Goal: Task Accomplishment & Management: Use online tool/utility

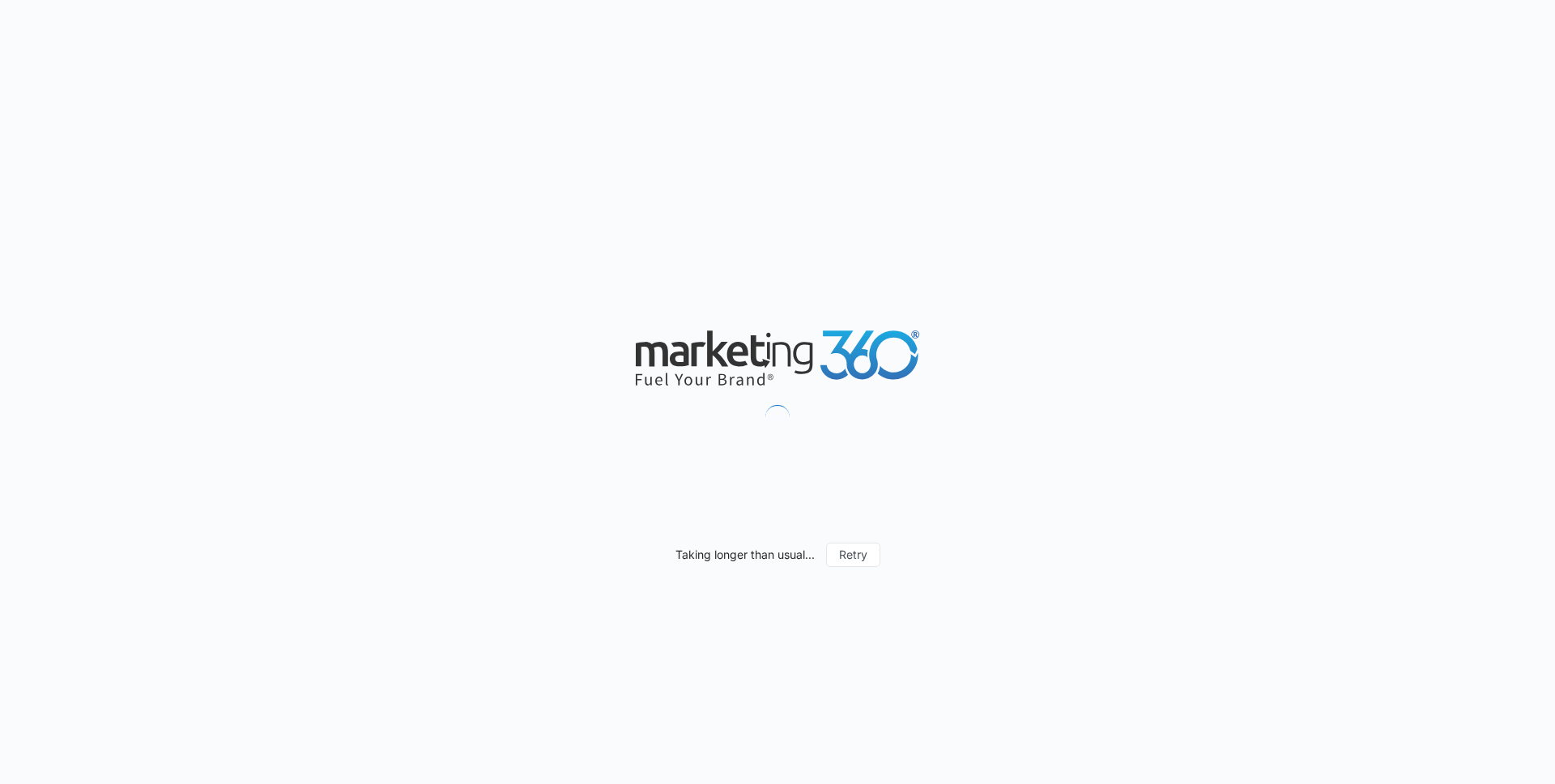
scroll to position [903, 0]
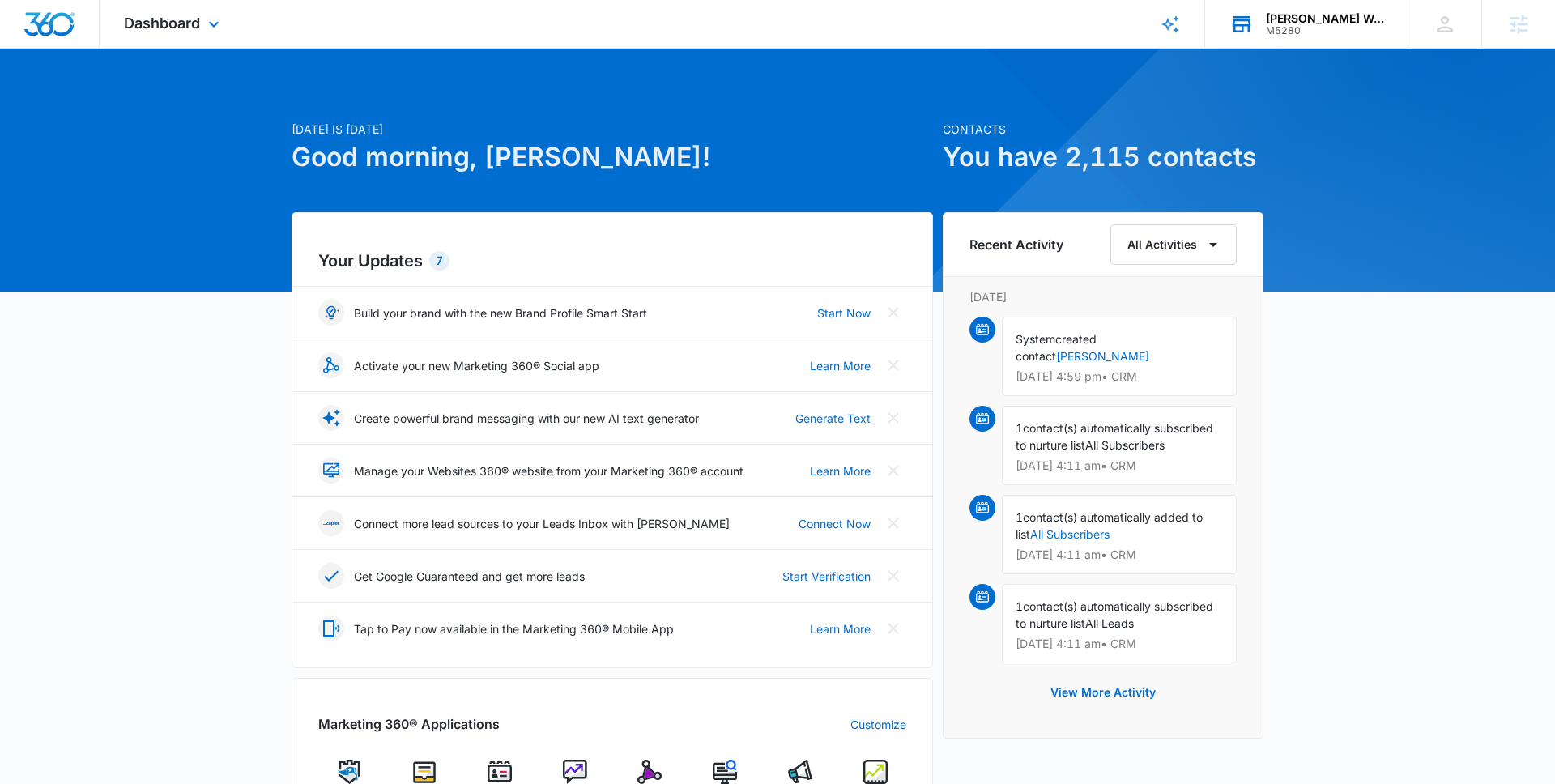
click at [1243, 26] on icon at bounding box center [1241, 24] width 24 height 24
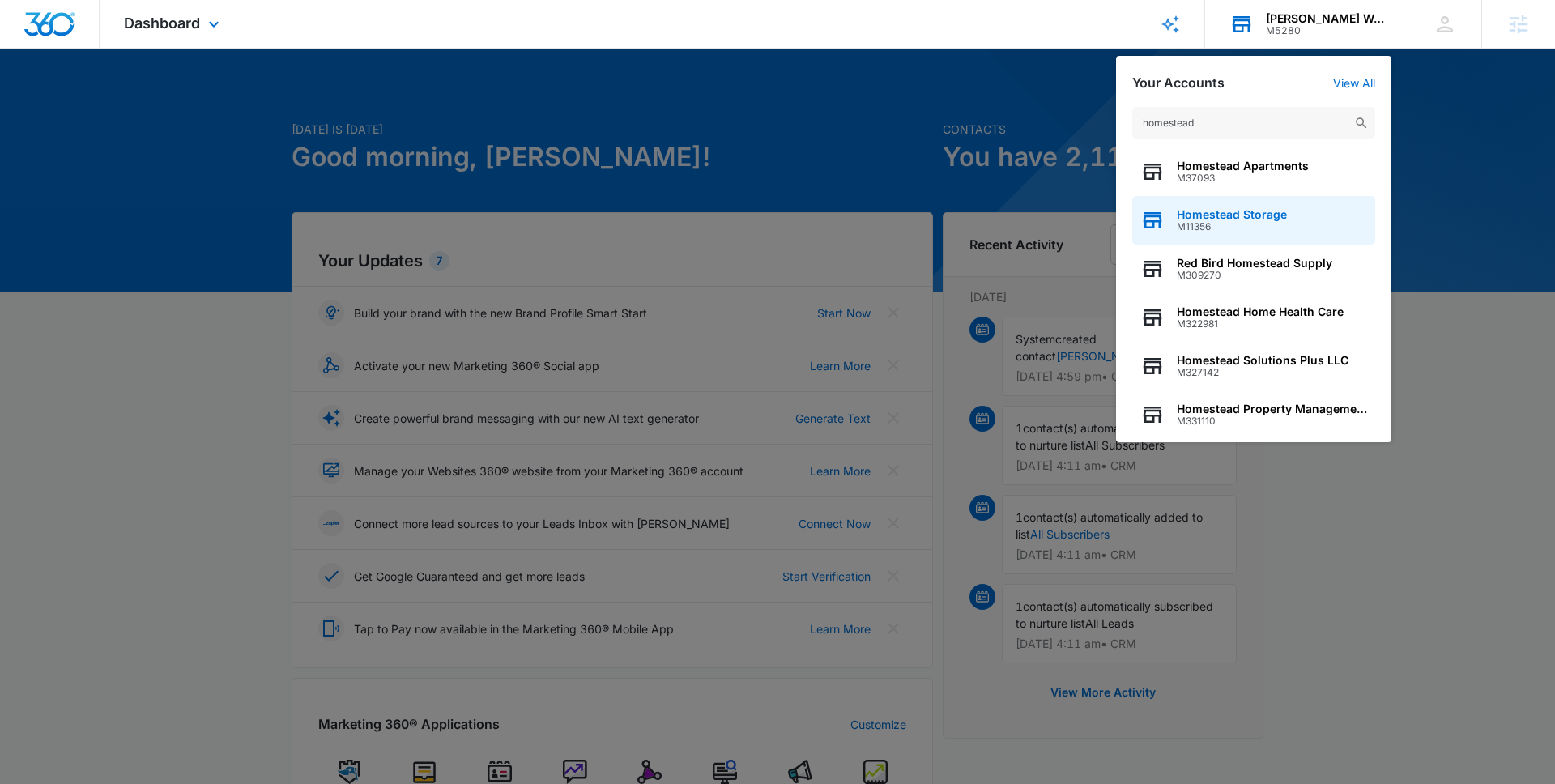
type input "homestead"
click at [1266, 217] on span "Homestead Storage" at bounding box center [1232, 215] width 110 height 13
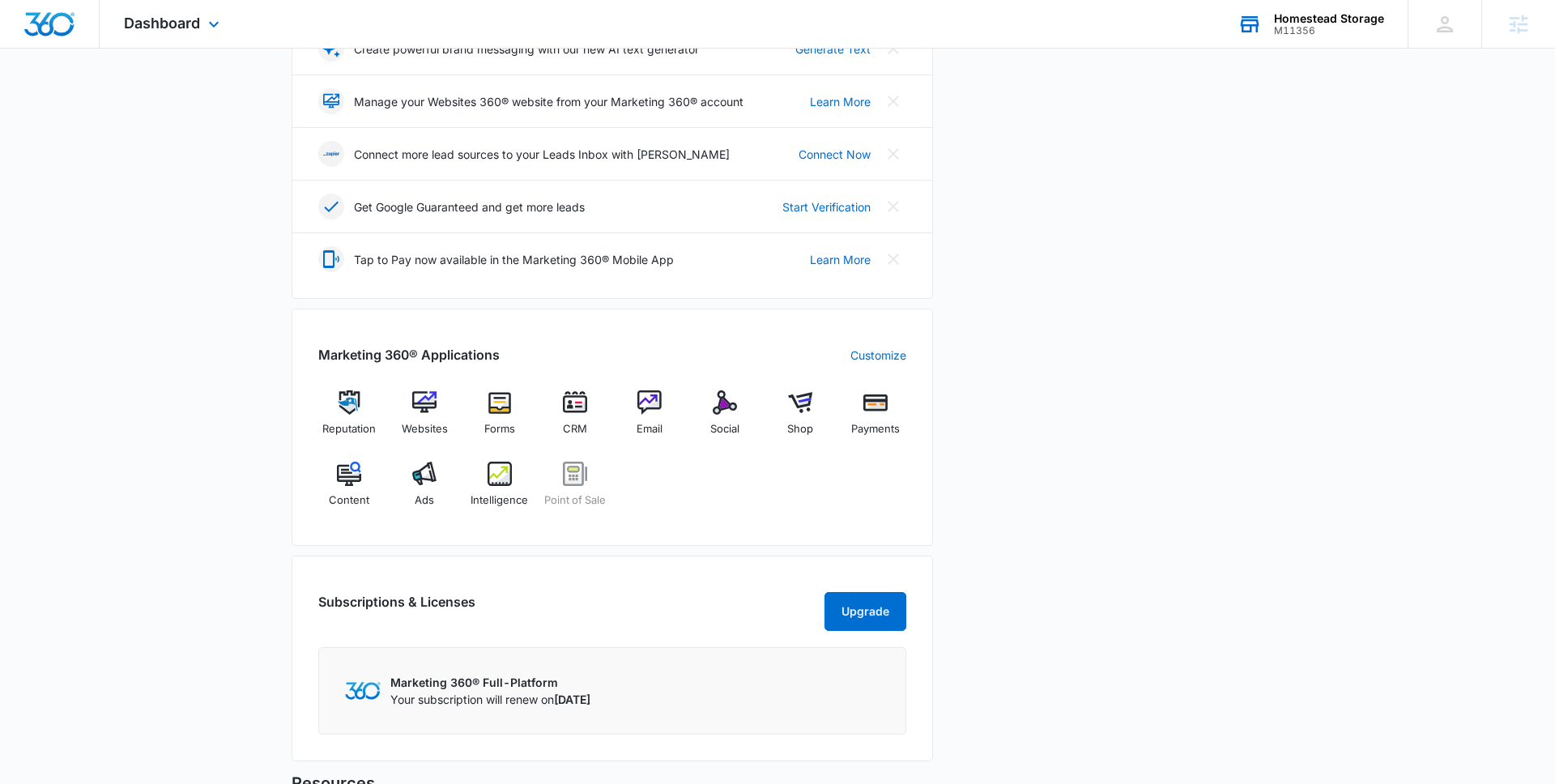
scroll to position [604, 0]
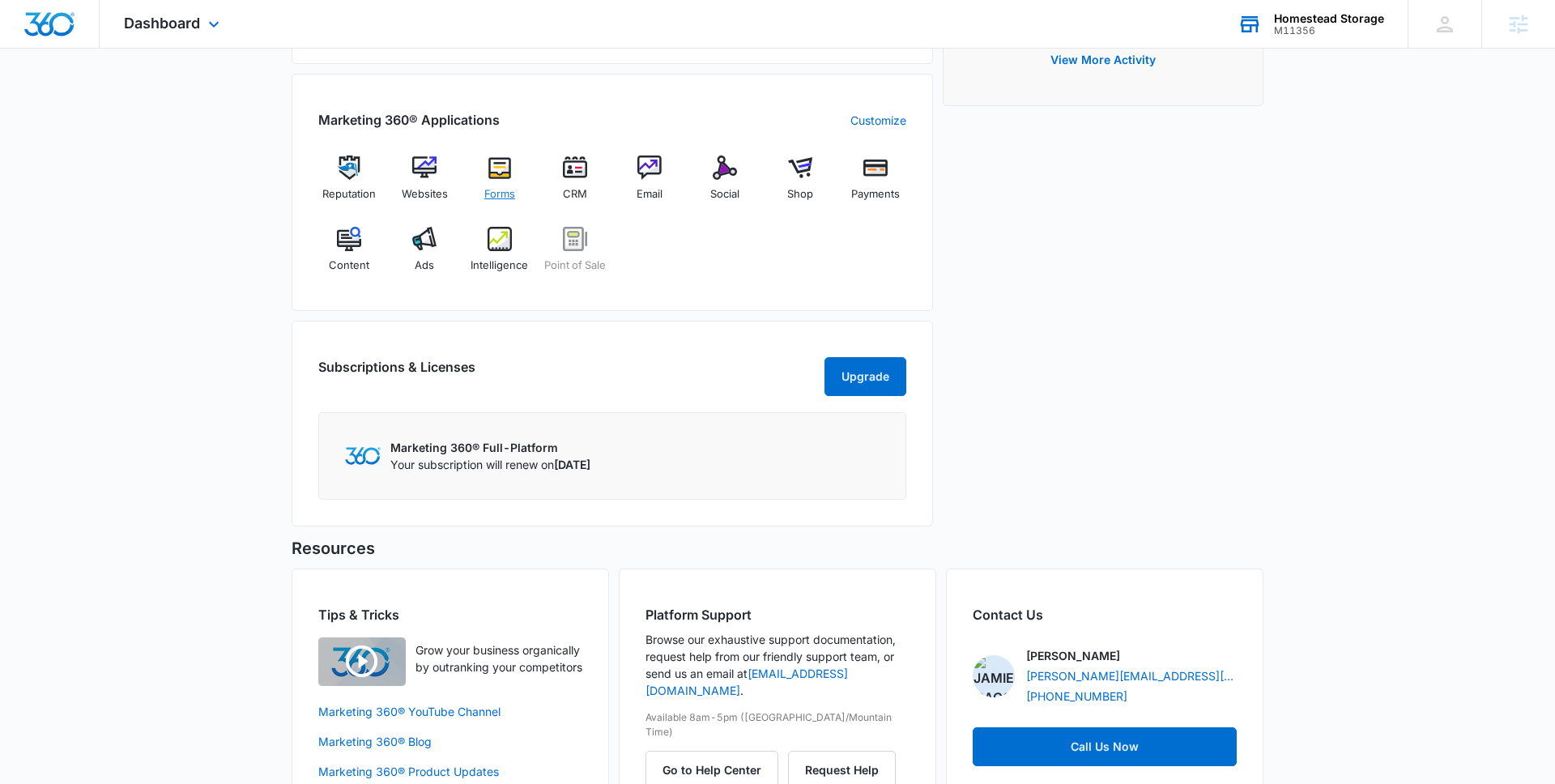
click at [502, 178] on img at bounding box center [499, 167] width 24 height 24
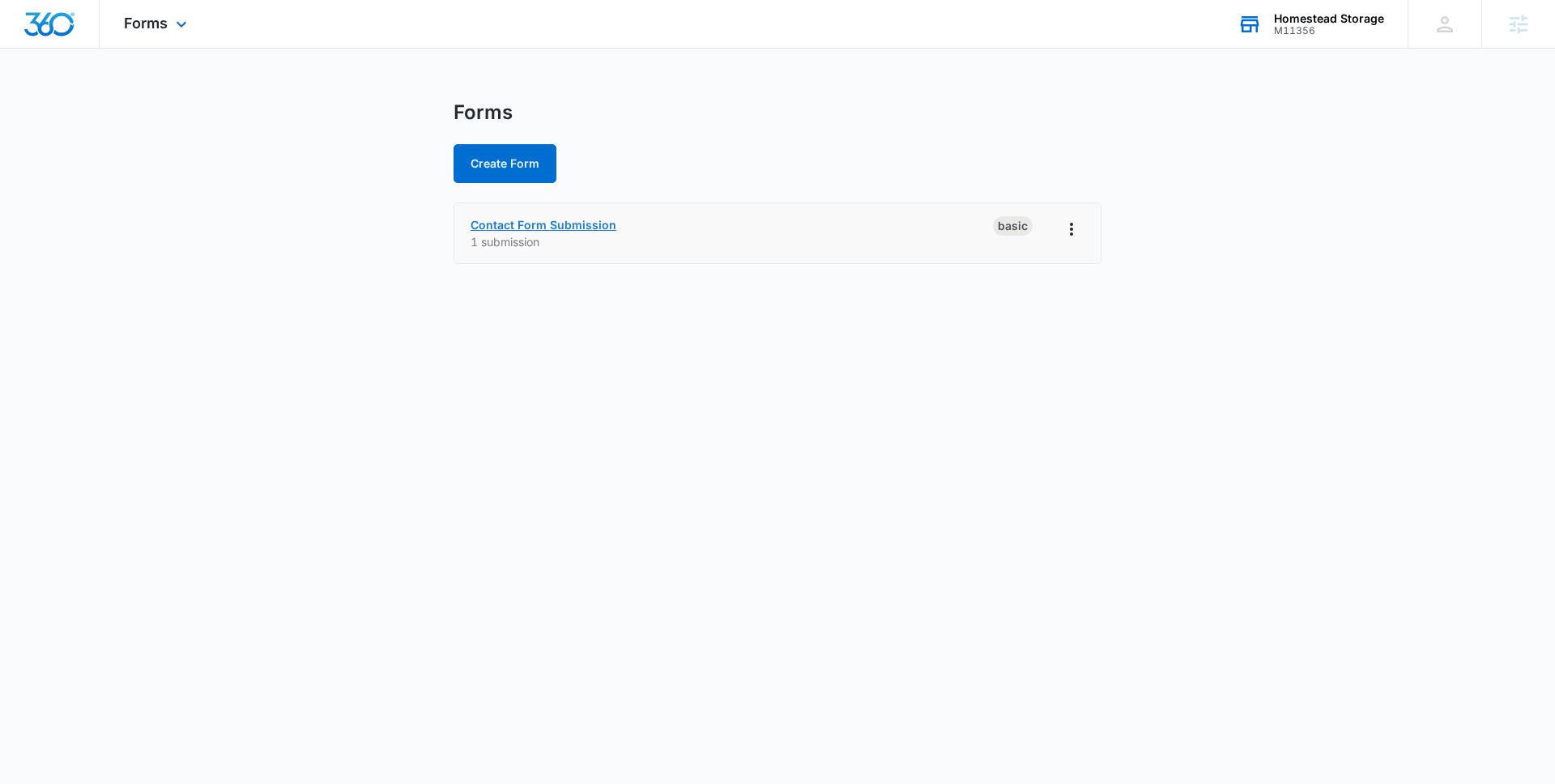
click at [577, 224] on link "Contact Form Submission" at bounding box center [543, 225] width 146 height 14
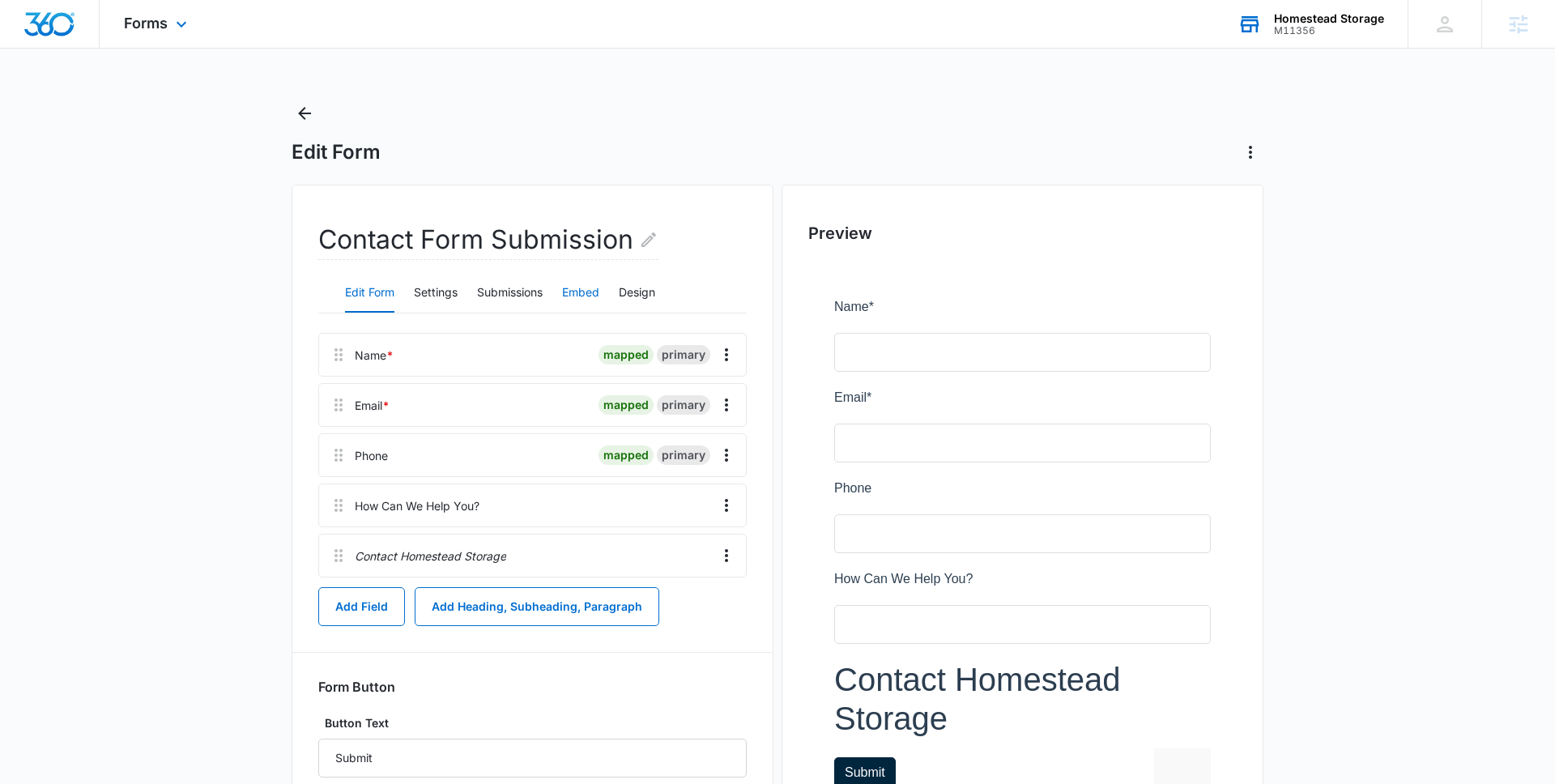
click at [590, 292] on button "Embed" at bounding box center [580, 292] width 37 height 39
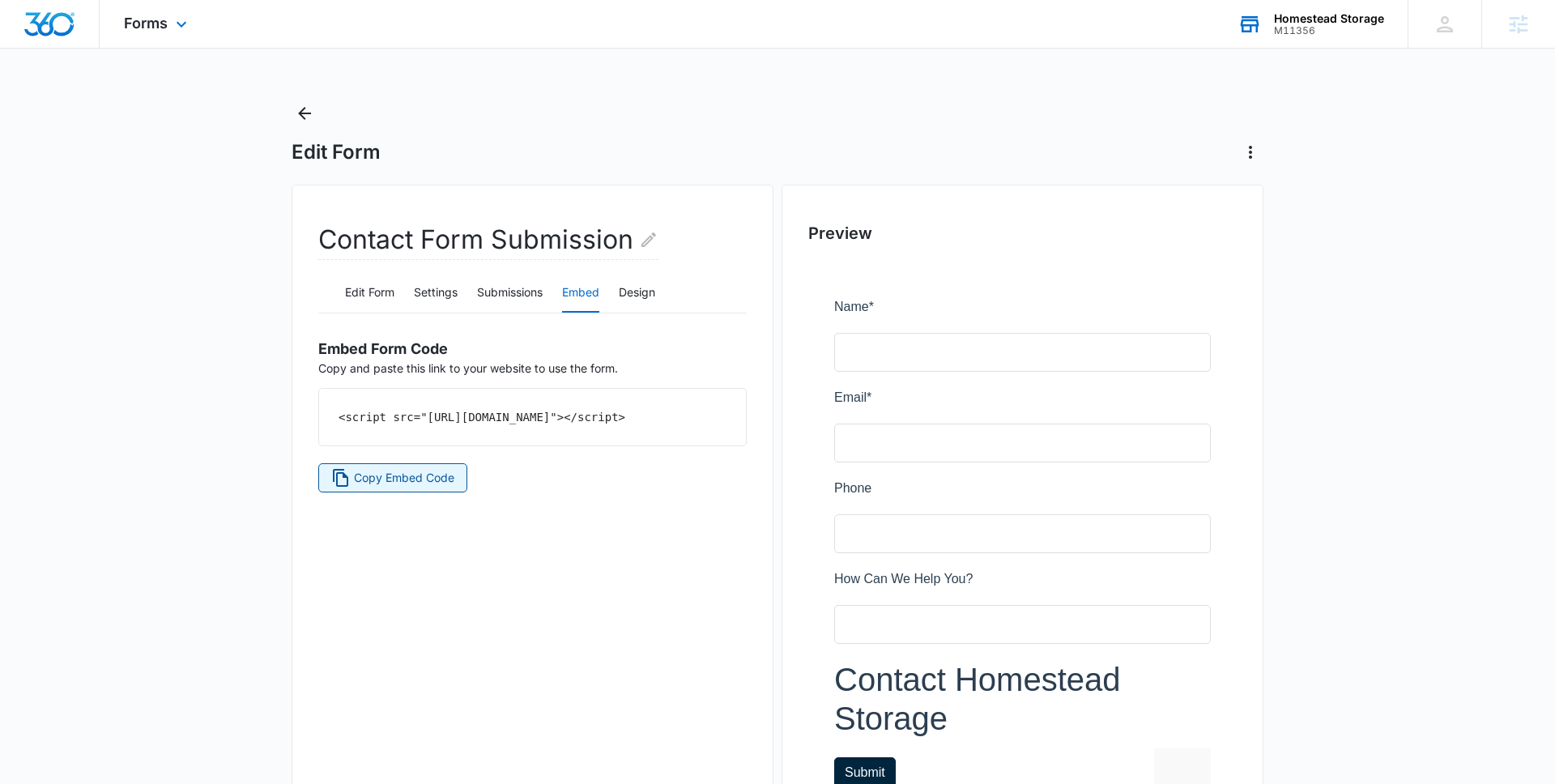
click at [402, 487] on span "Copy Embed Code" at bounding box center [404, 478] width 100 height 18
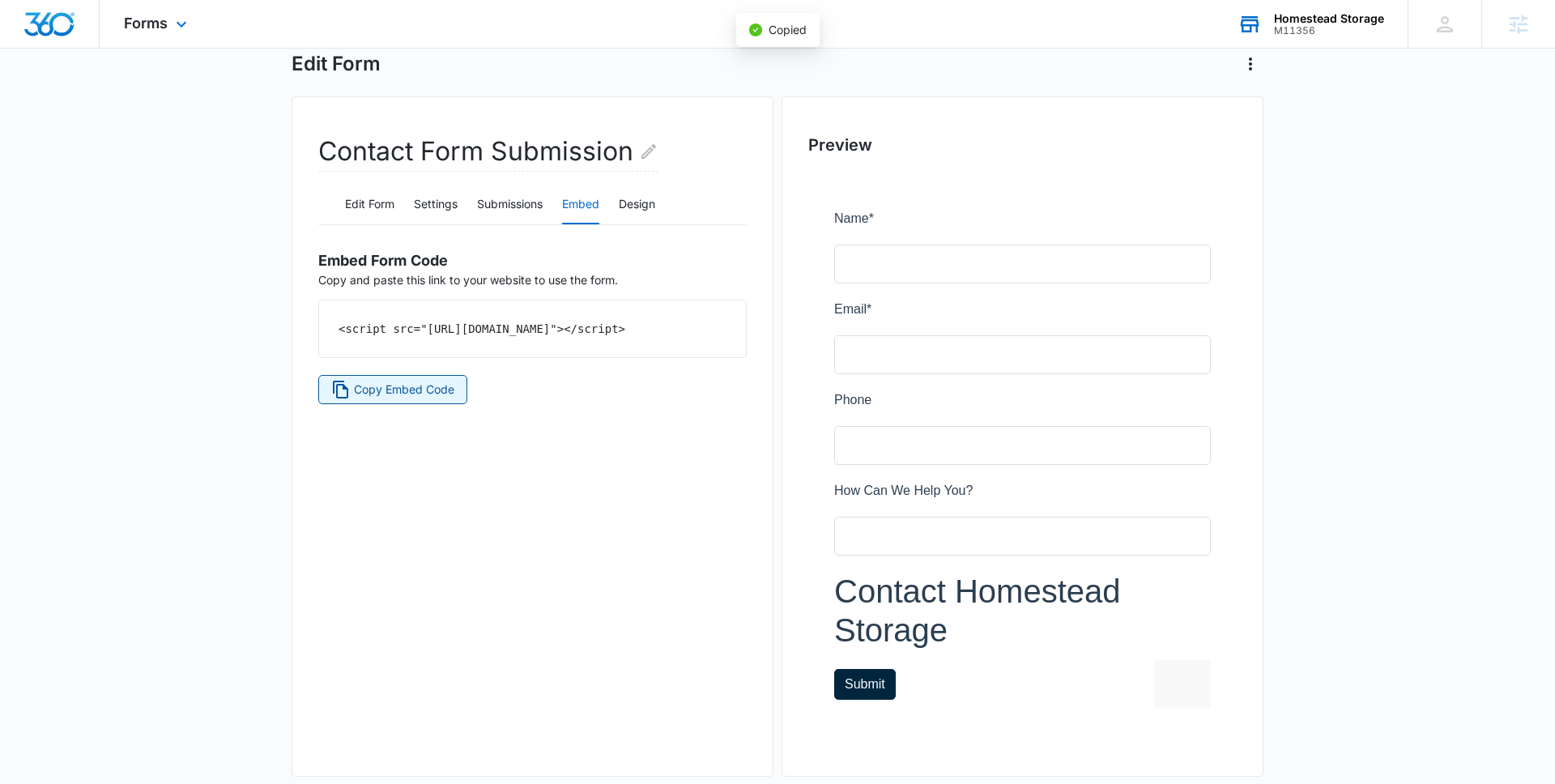
scroll to position [114, 0]
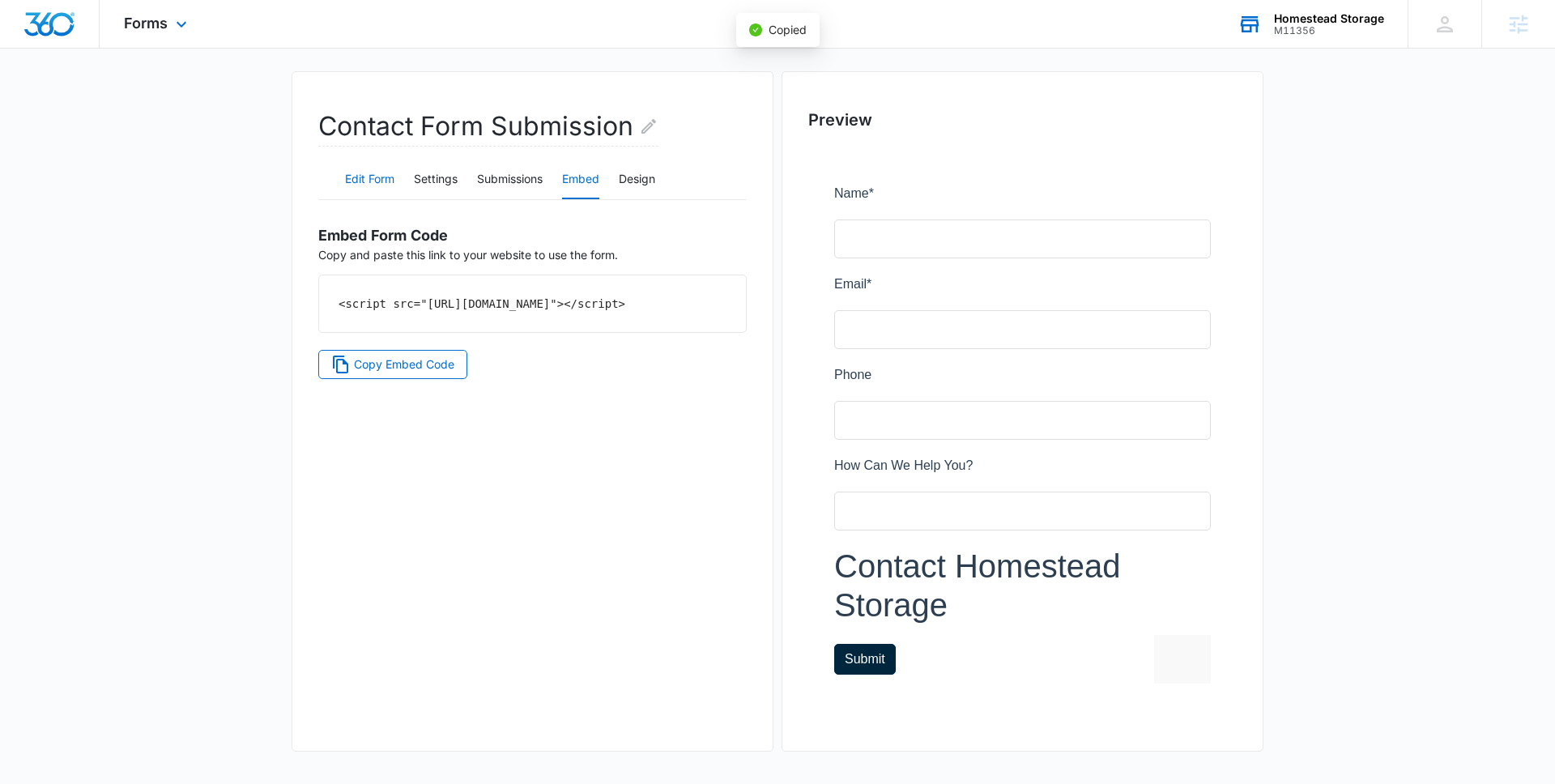
click at [365, 180] on button "Edit Form" at bounding box center [370, 180] width 49 height 39
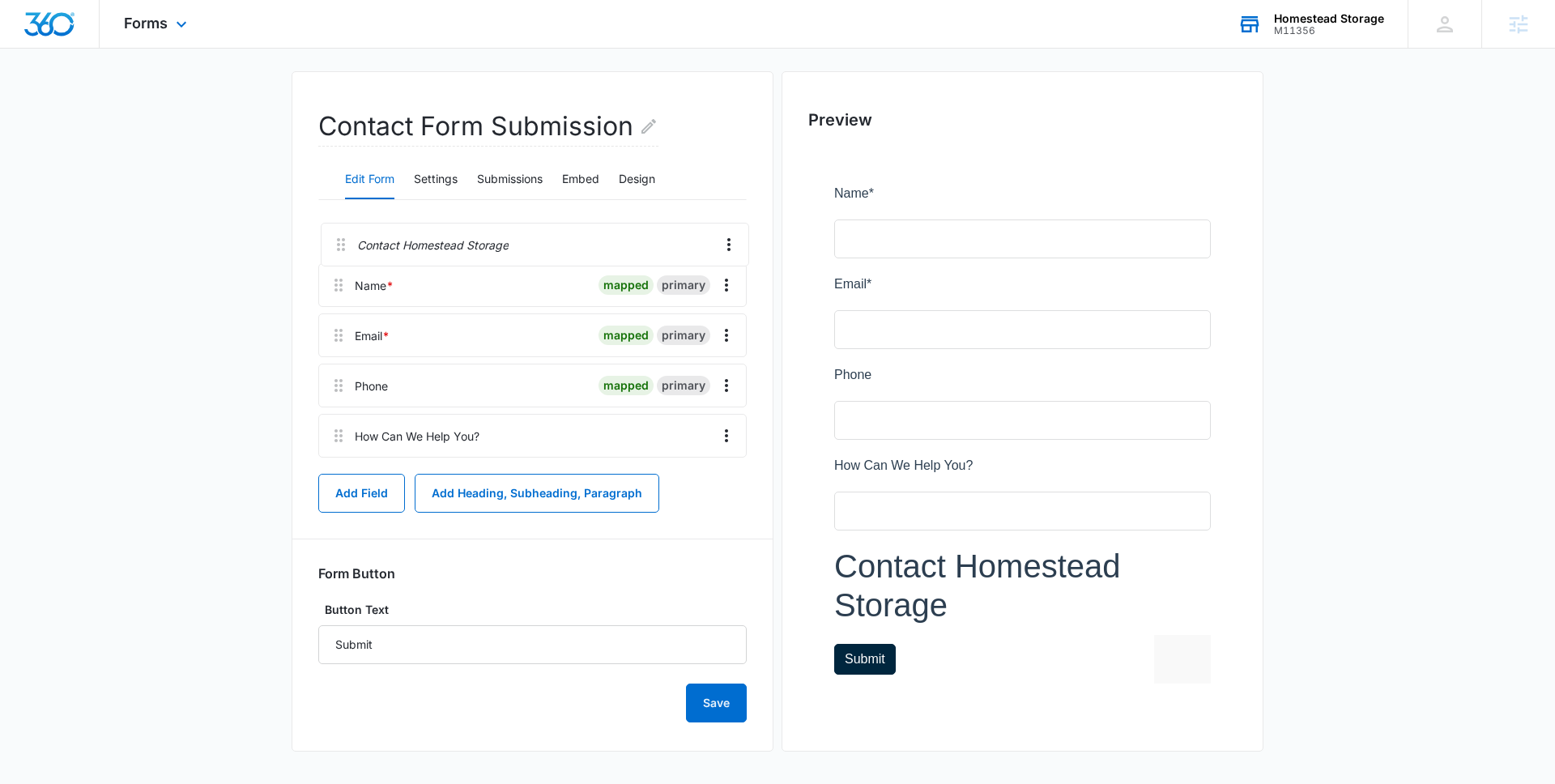
drag, startPoint x: 339, startPoint y: 442, endPoint x: 339, endPoint y: 233, distance: 209.0
click at [339, 233] on div "Name * mapped primary Email * mapped primary Phone mapped primary How Can We He…" at bounding box center [532, 341] width 428 height 245
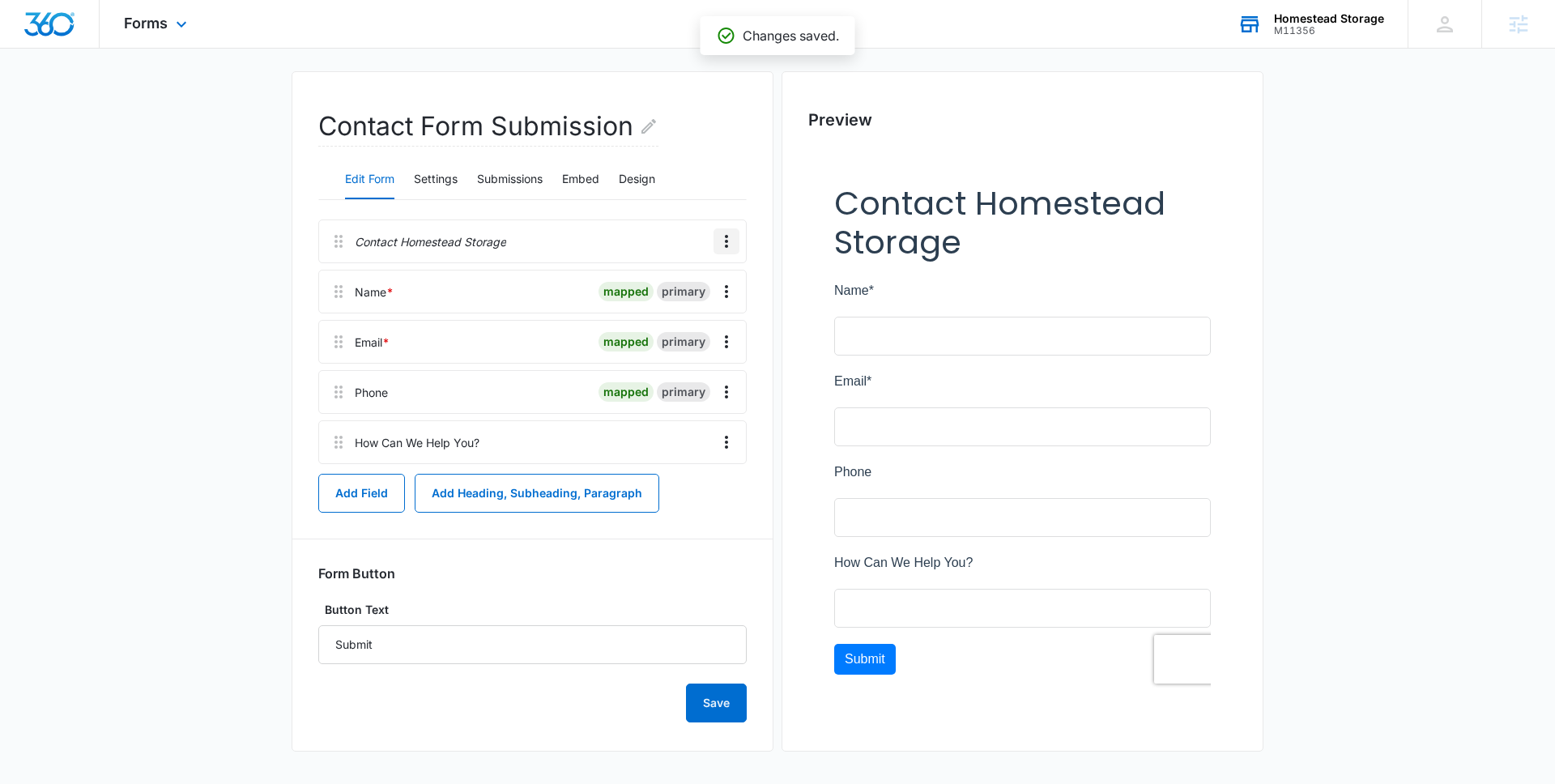
click at [731, 241] on icon "Overflow Menu" at bounding box center [726, 241] width 20 height 20
click at [684, 276] on button "Edit" at bounding box center [693, 286] width 92 height 24
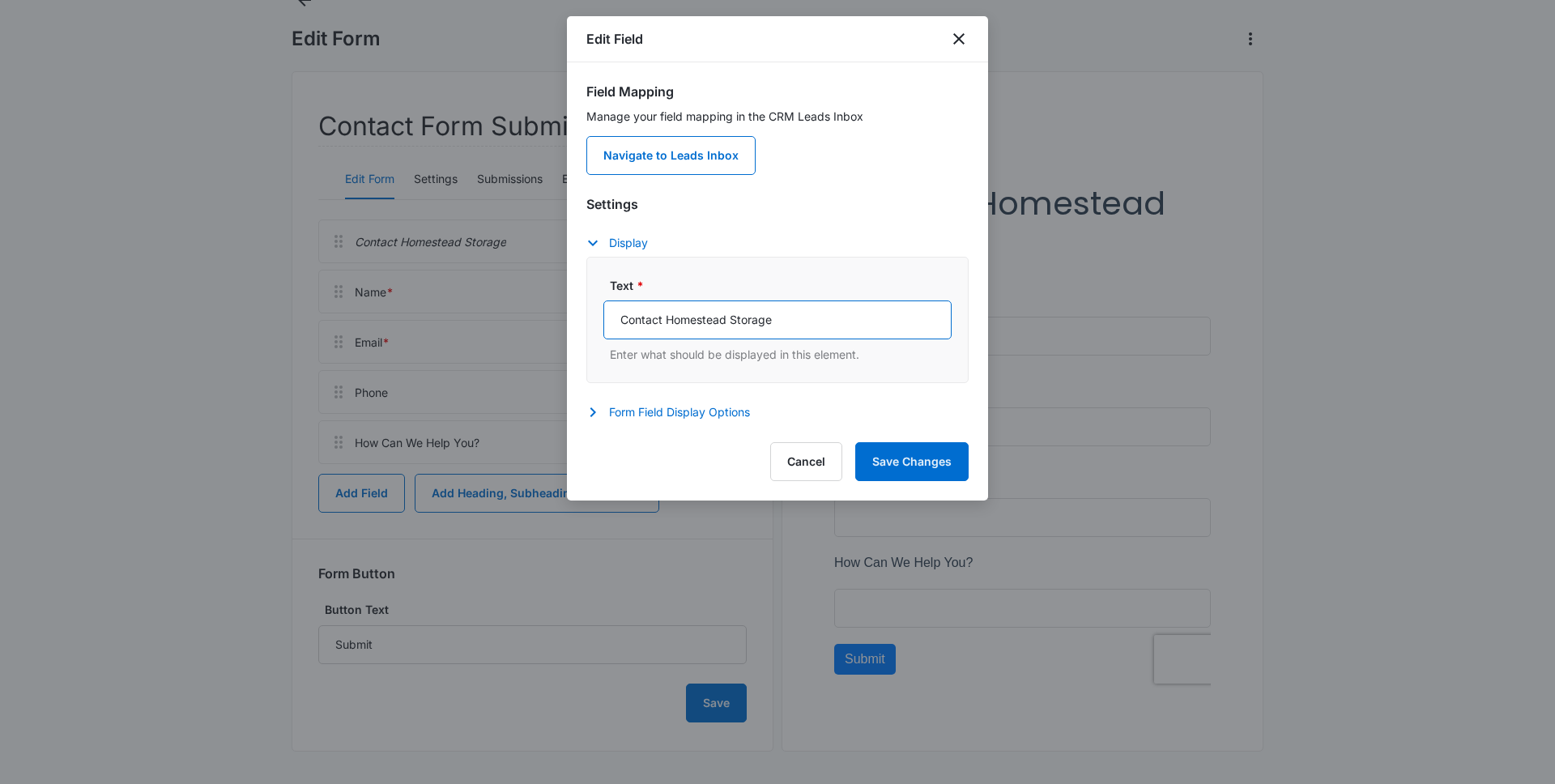
type textarea "e"
drag, startPoint x: 773, startPoint y: 321, endPoint x: 663, endPoint y: 315, distance: 110.2
click at [663, 315] on input "Contact Homestead Storage" at bounding box center [778, 320] width 348 height 39
click at [662, 320] on input "ContactUs" at bounding box center [778, 320] width 348 height 39
type input "Contact Us"
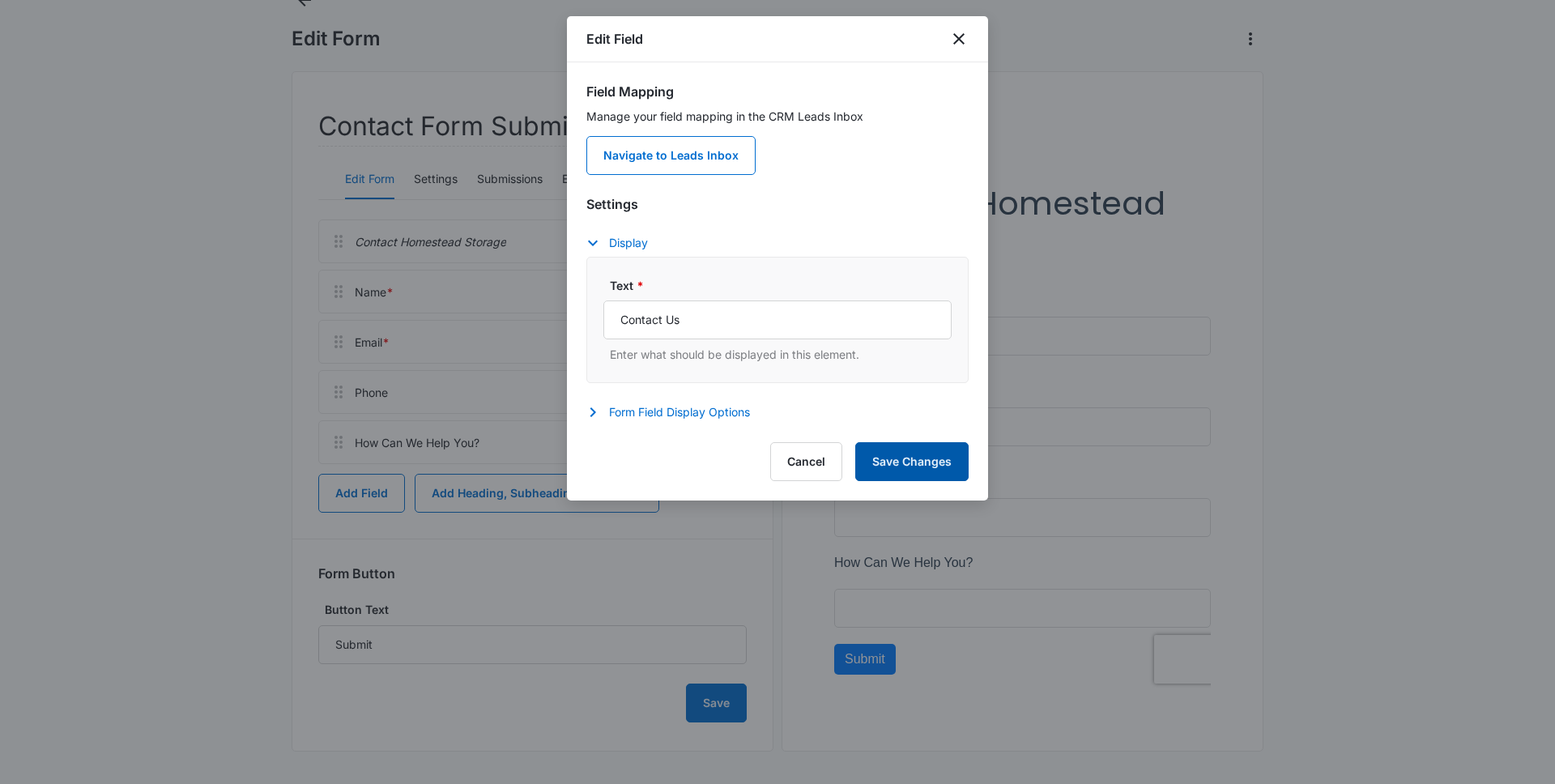
click at [910, 470] on button "Save Changes" at bounding box center [912, 461] width 114 height 39
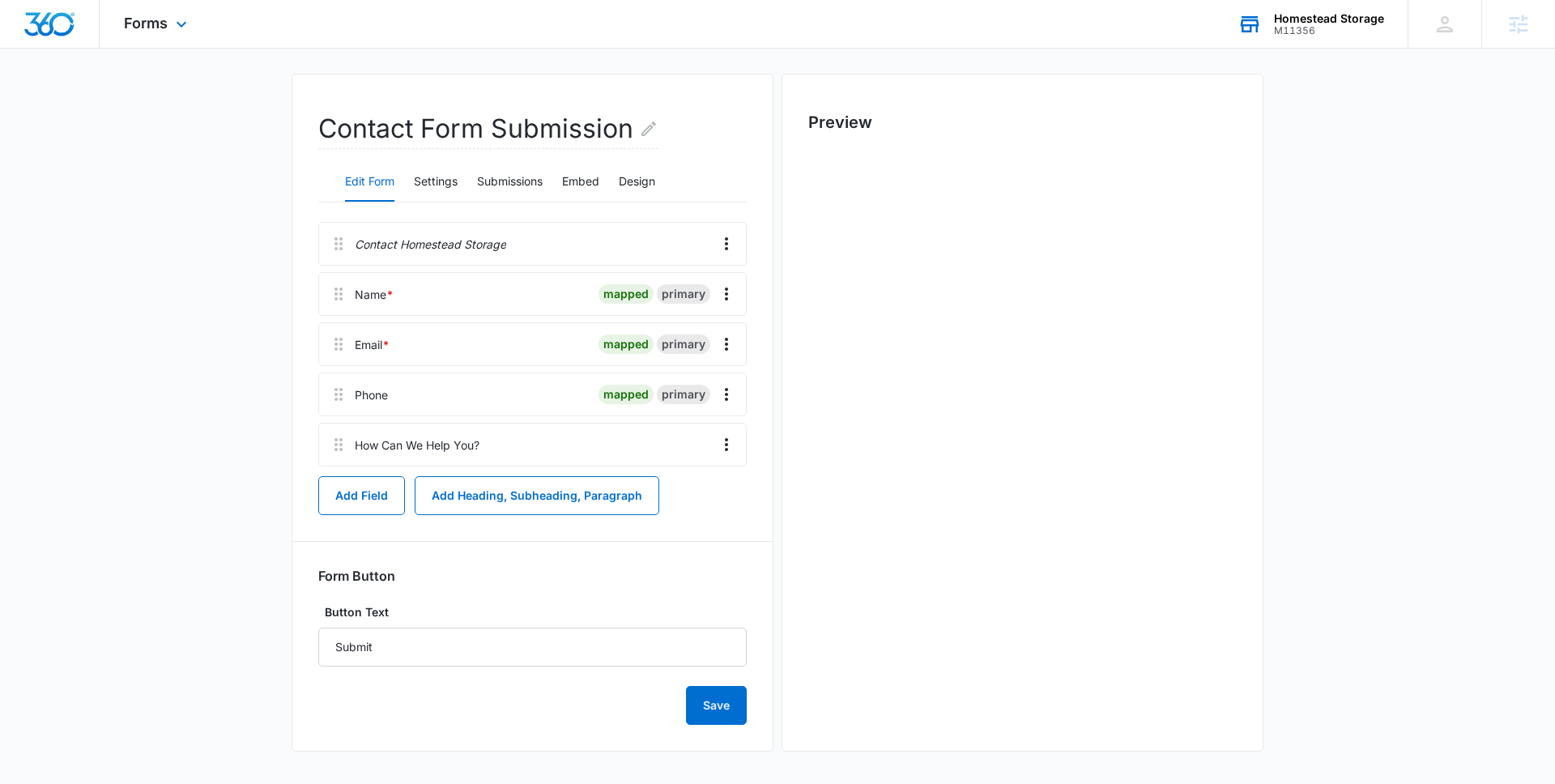
scroll to position [0, 0]
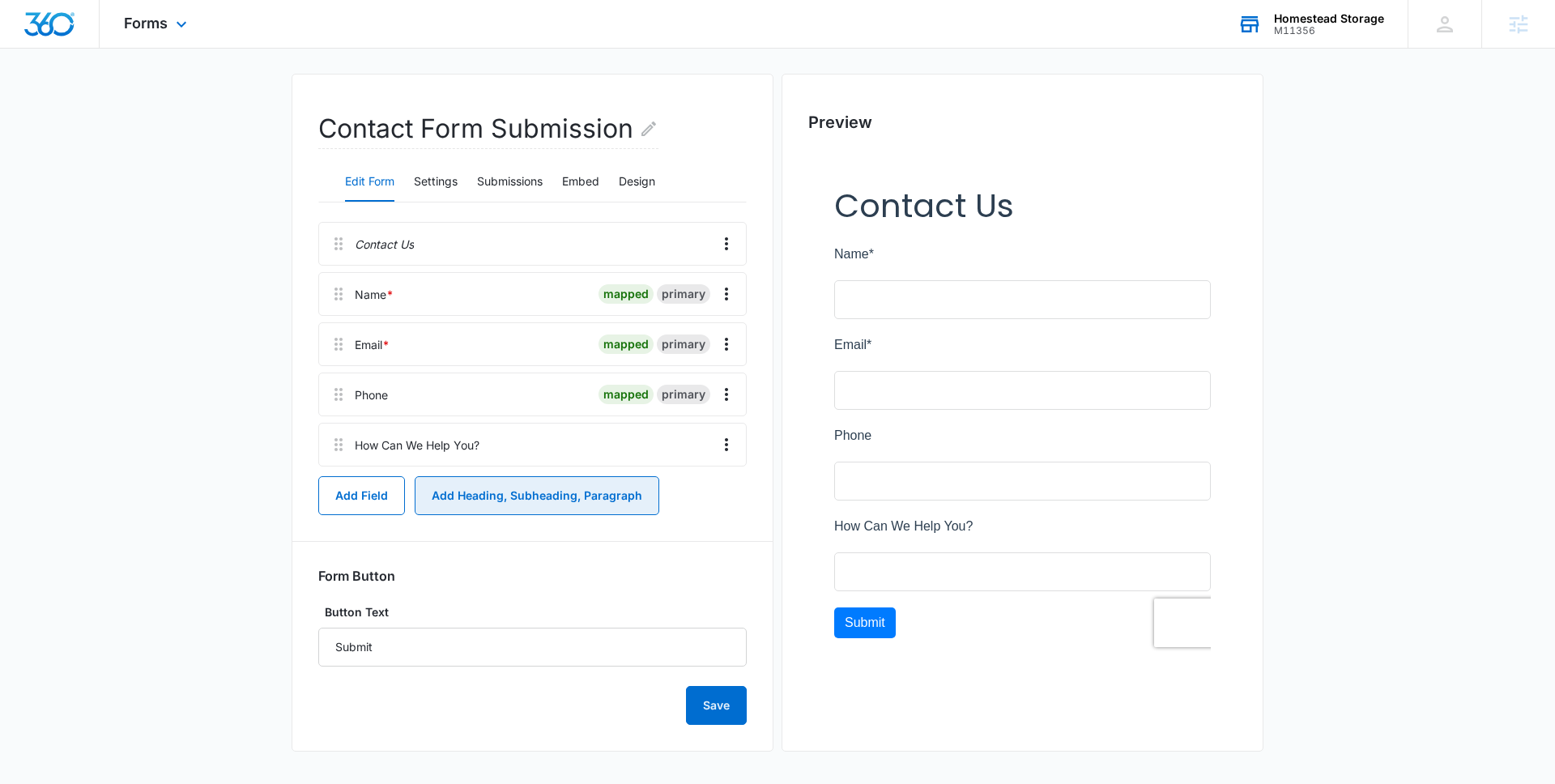
click at [455, 497] on button "Add Heading, Subheading, Paragraph" at bounding box center [536, 495] width 245 height 39
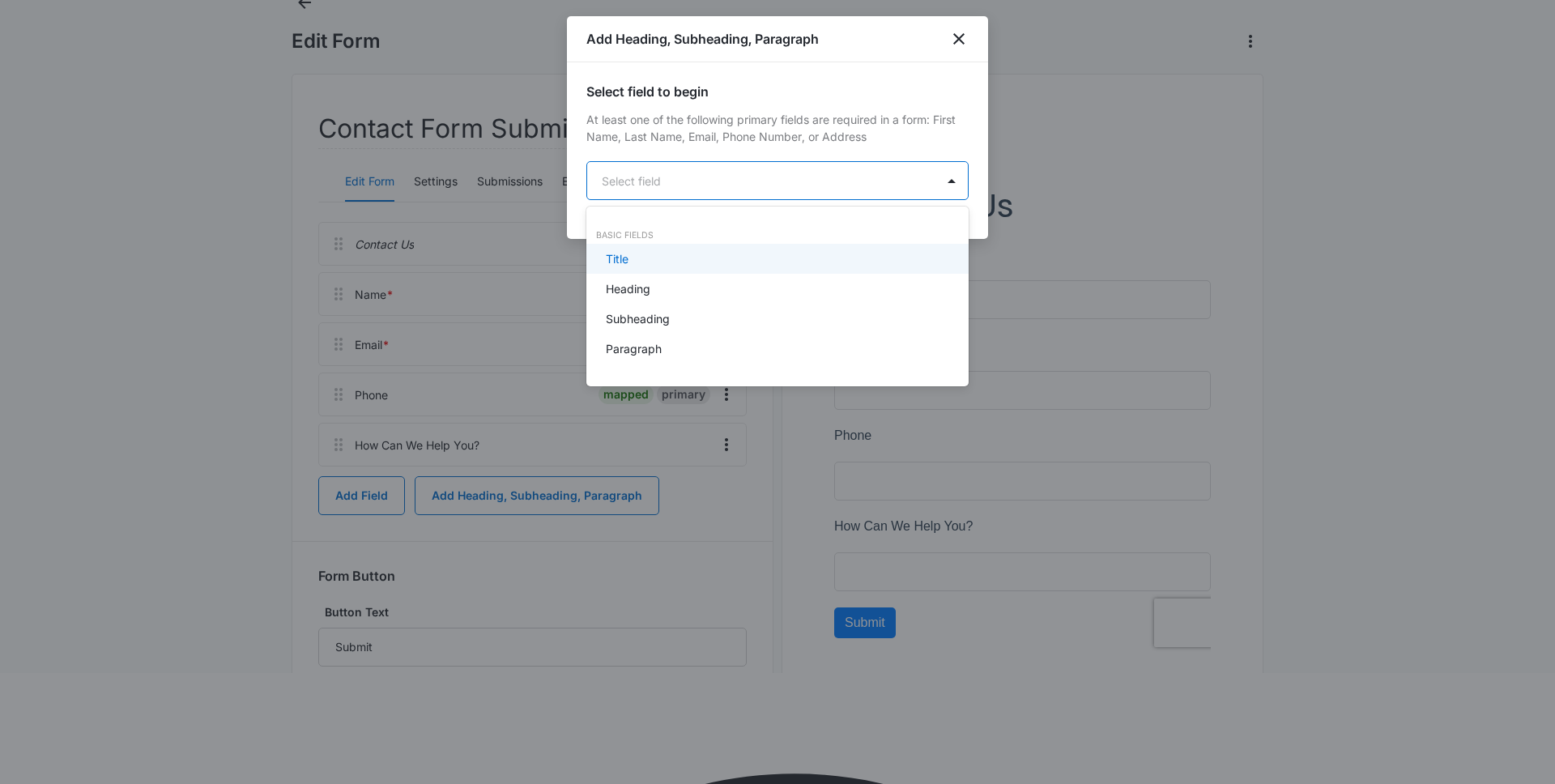
click at [663, 184] on body "Forms Apps Reputation Websites Forms CRM Email Social Shop Payments POS Content…" at bounding box center [778, 281] width 1555 height 784
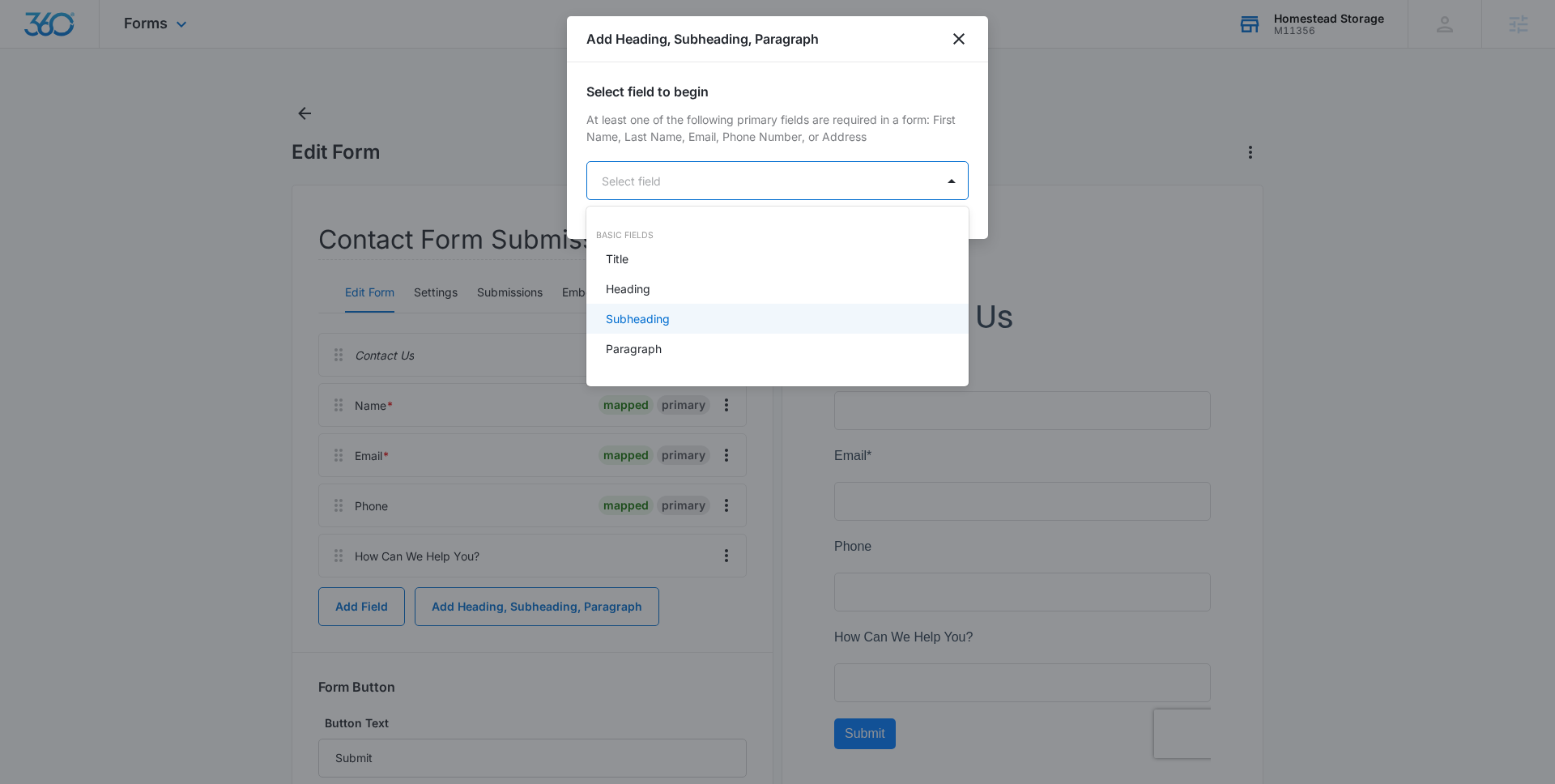
click at [650, 318] on p "Subheading" at bounding box center [637, 319] width 64 height 17
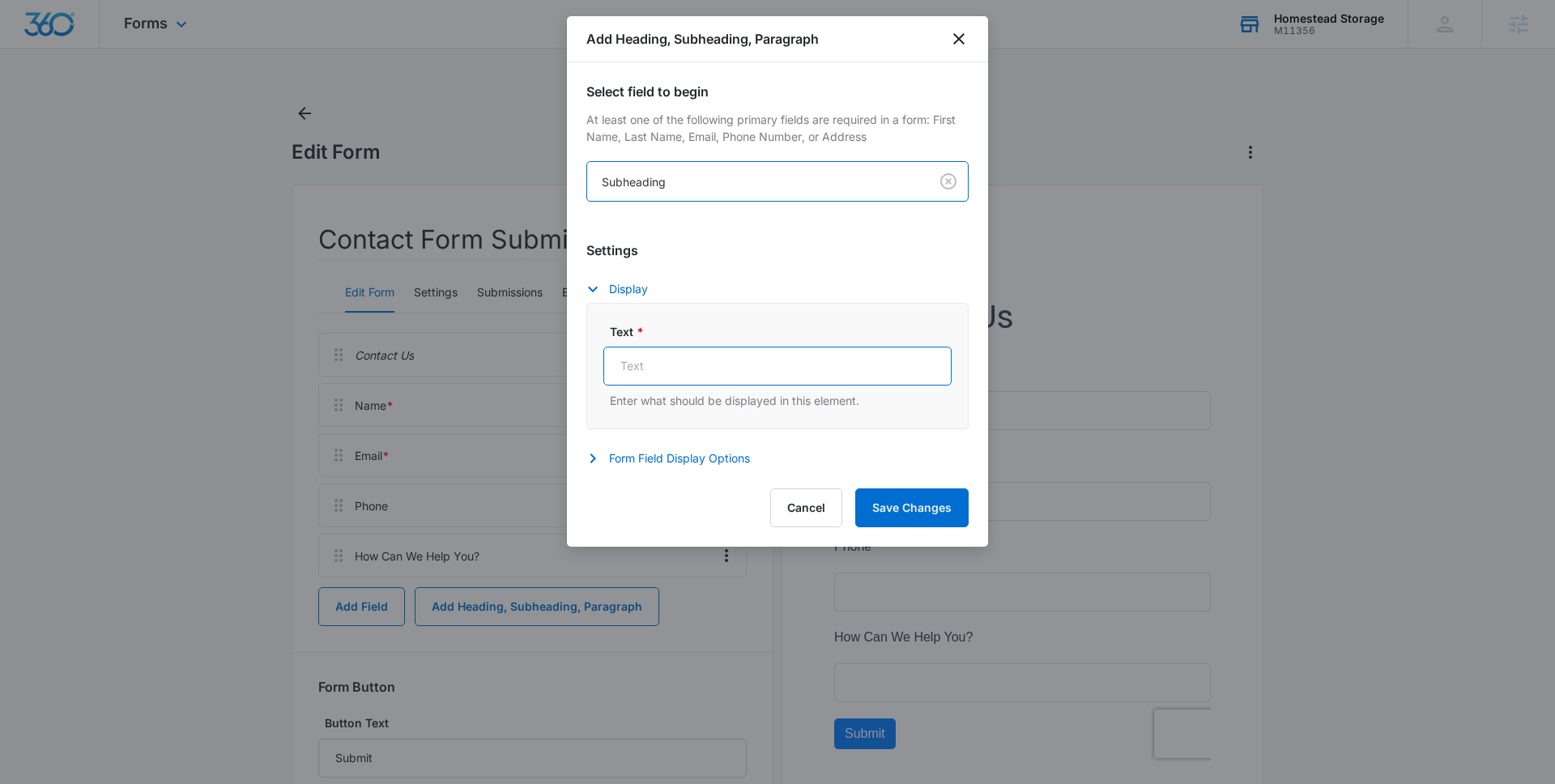
click at [658, 371] on input "Text *" at bounding box center [778, 366] width 348 height 39
type input "Looking for a unit? Fill out the form below!"
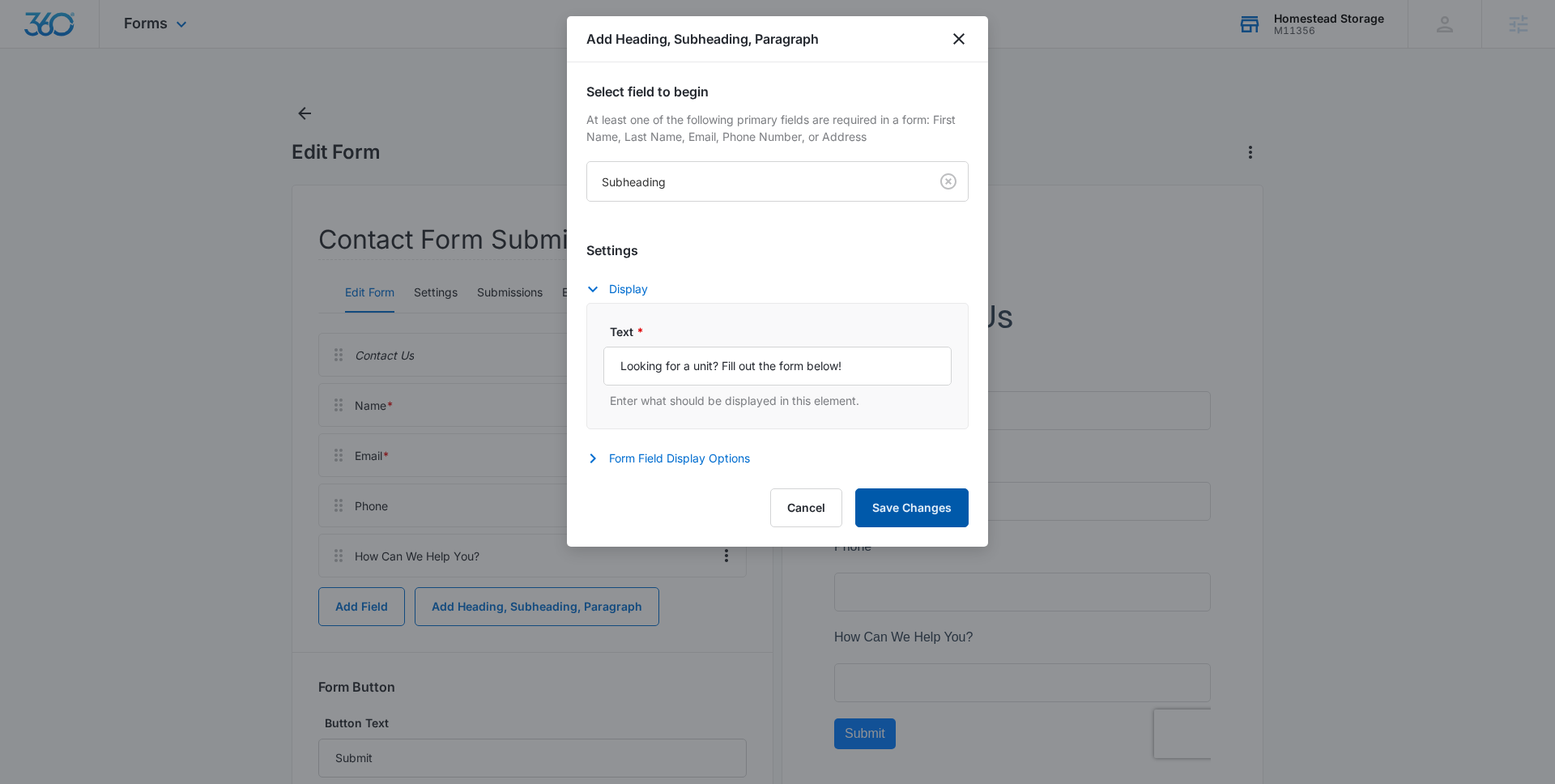
click at [926, 513] on button "Save Changes" at bounding box center [912, 507] width 114 height 39
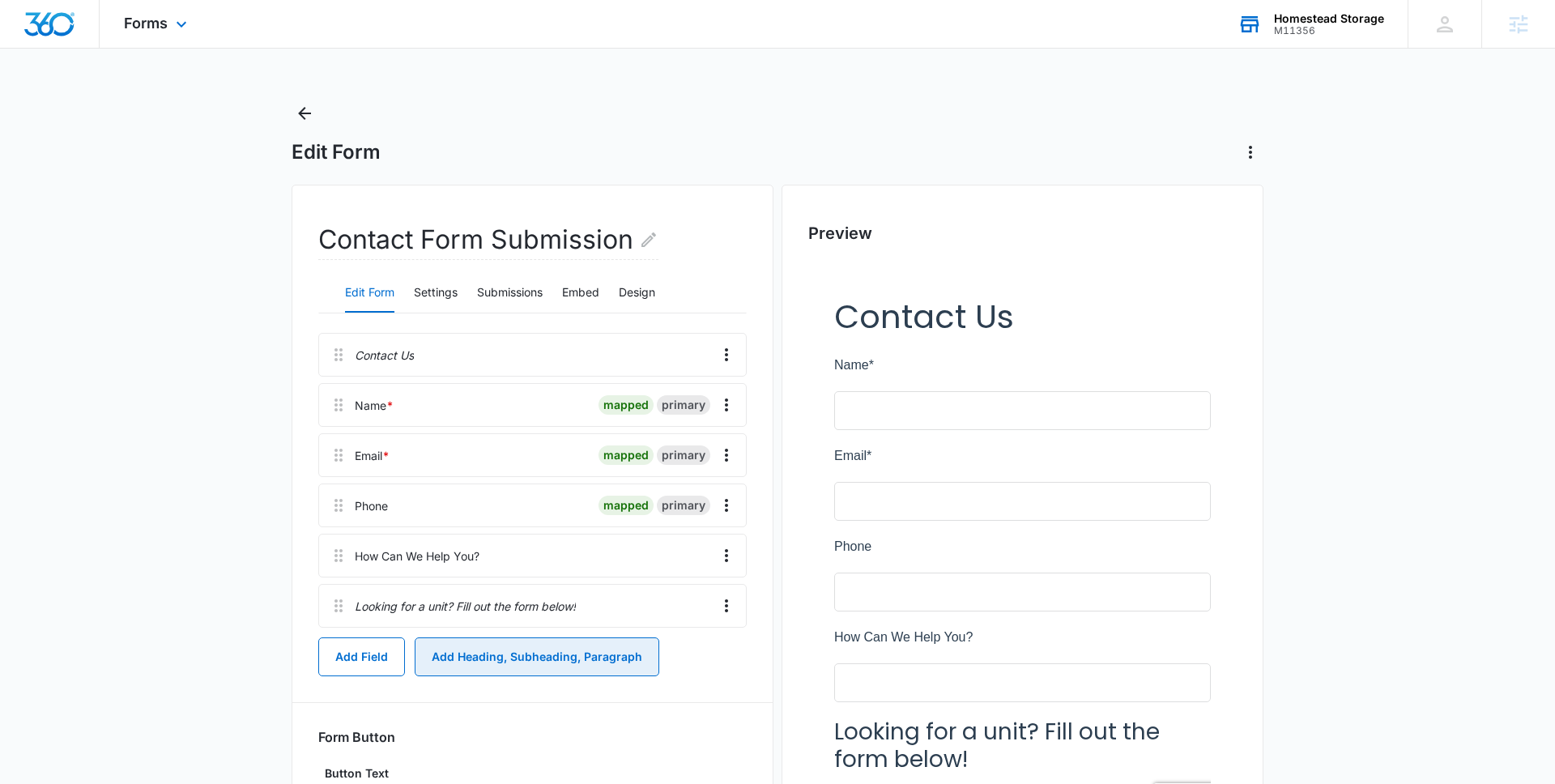
scroll to position [2, 0]
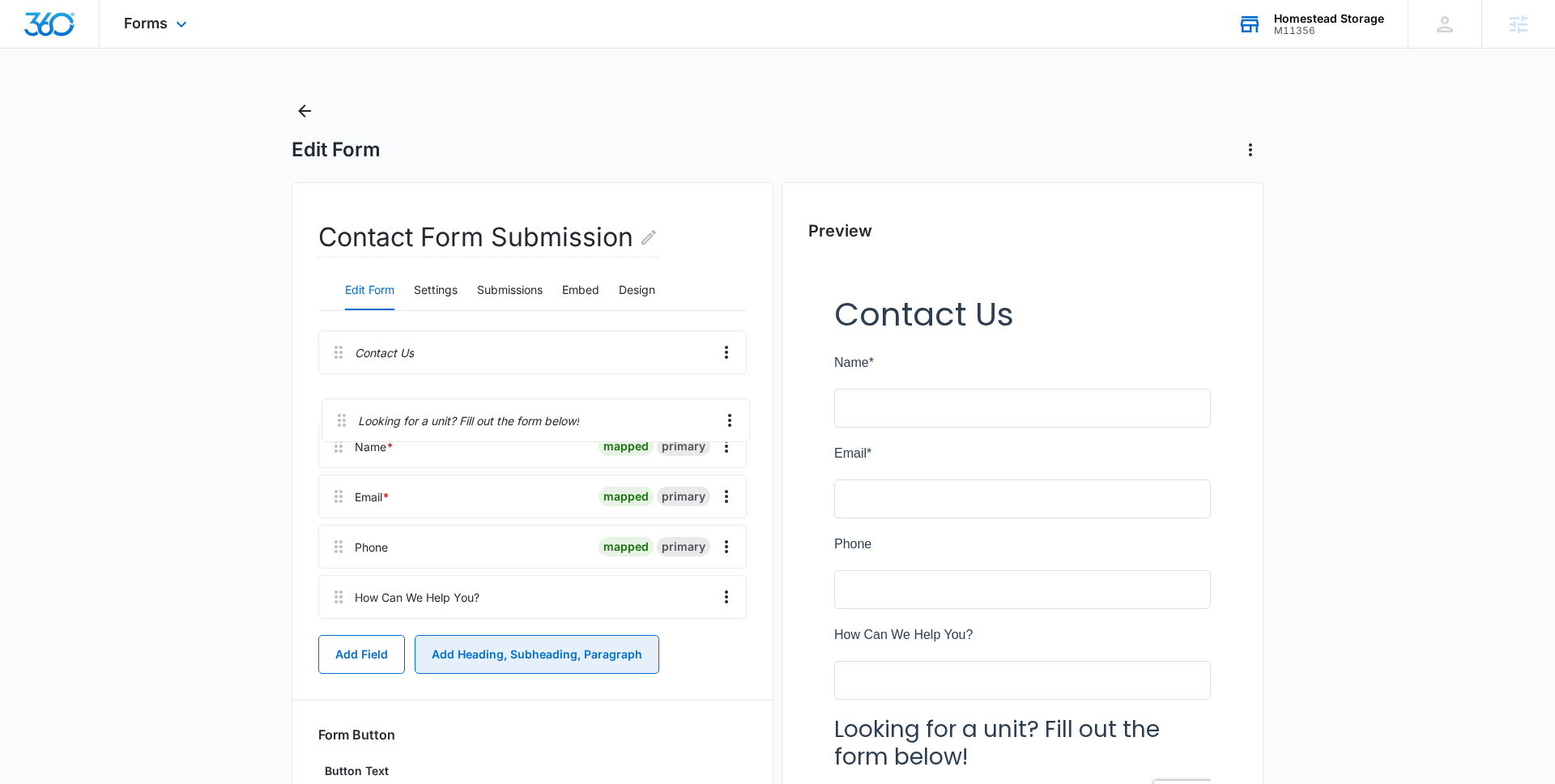
drag, startPoint x: 339, startPoint y: 609, endPoint x: 343, endPoint y: 412, distance: 197.0
click at [341, 409] on div "Contact Us Name * mapped primary Email * mapped primary Phone mapped primary Ho…" at bounding box center [532, 478] width 428 height 295
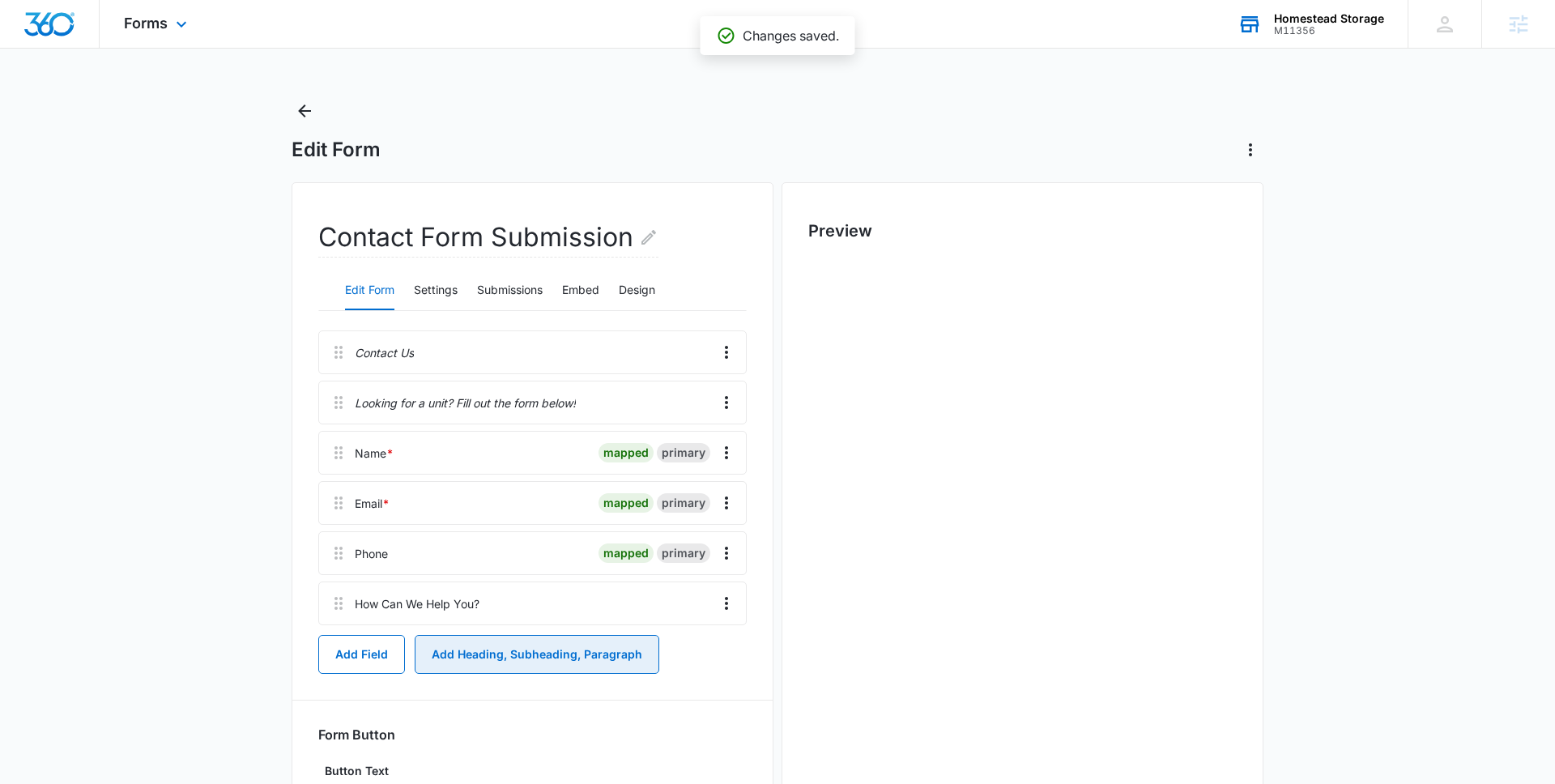
scroll to position [0, 0]
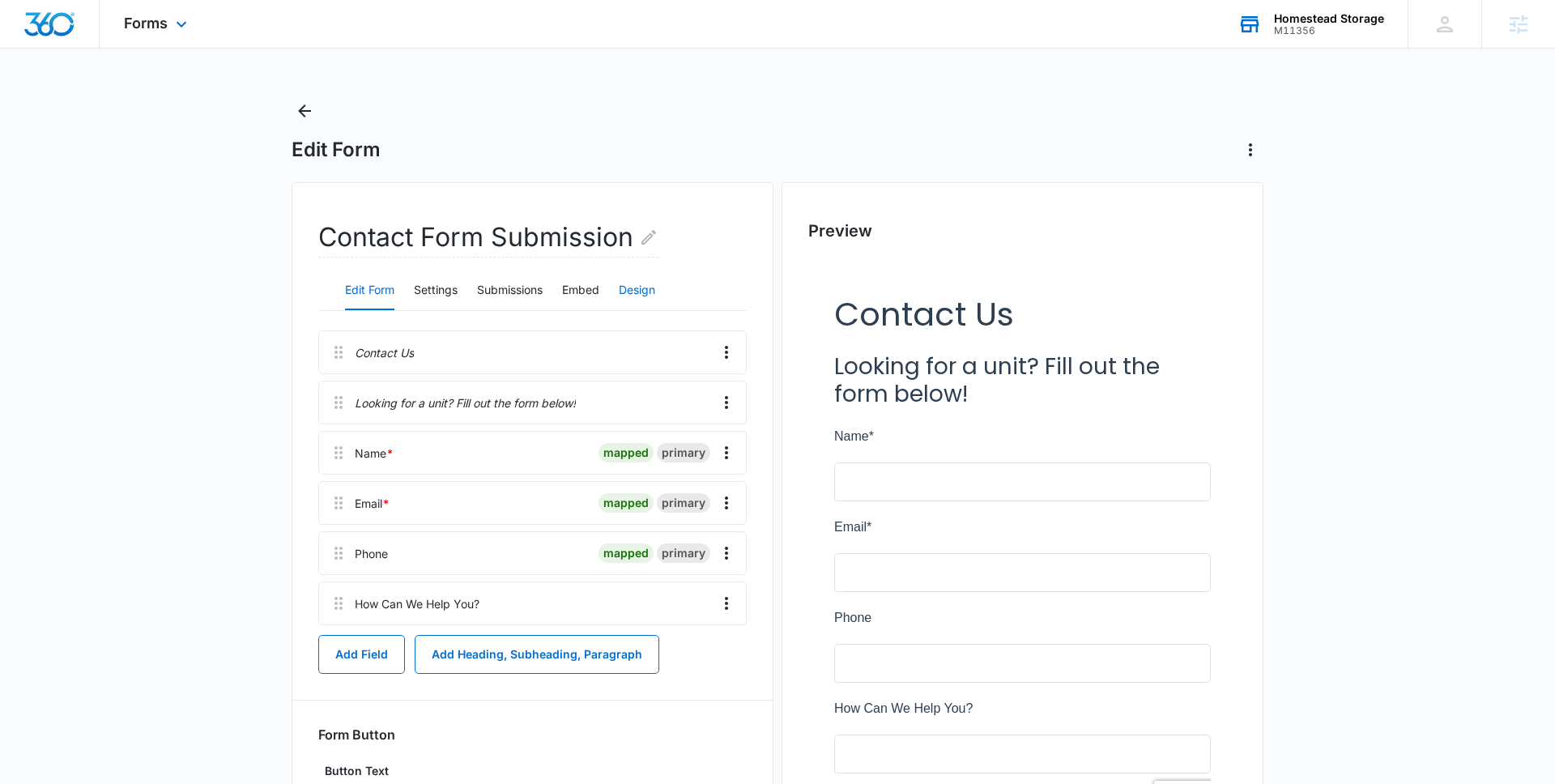
click at [638, 288] on button "Design" at bounding box center [637, 290] width 36 height 39
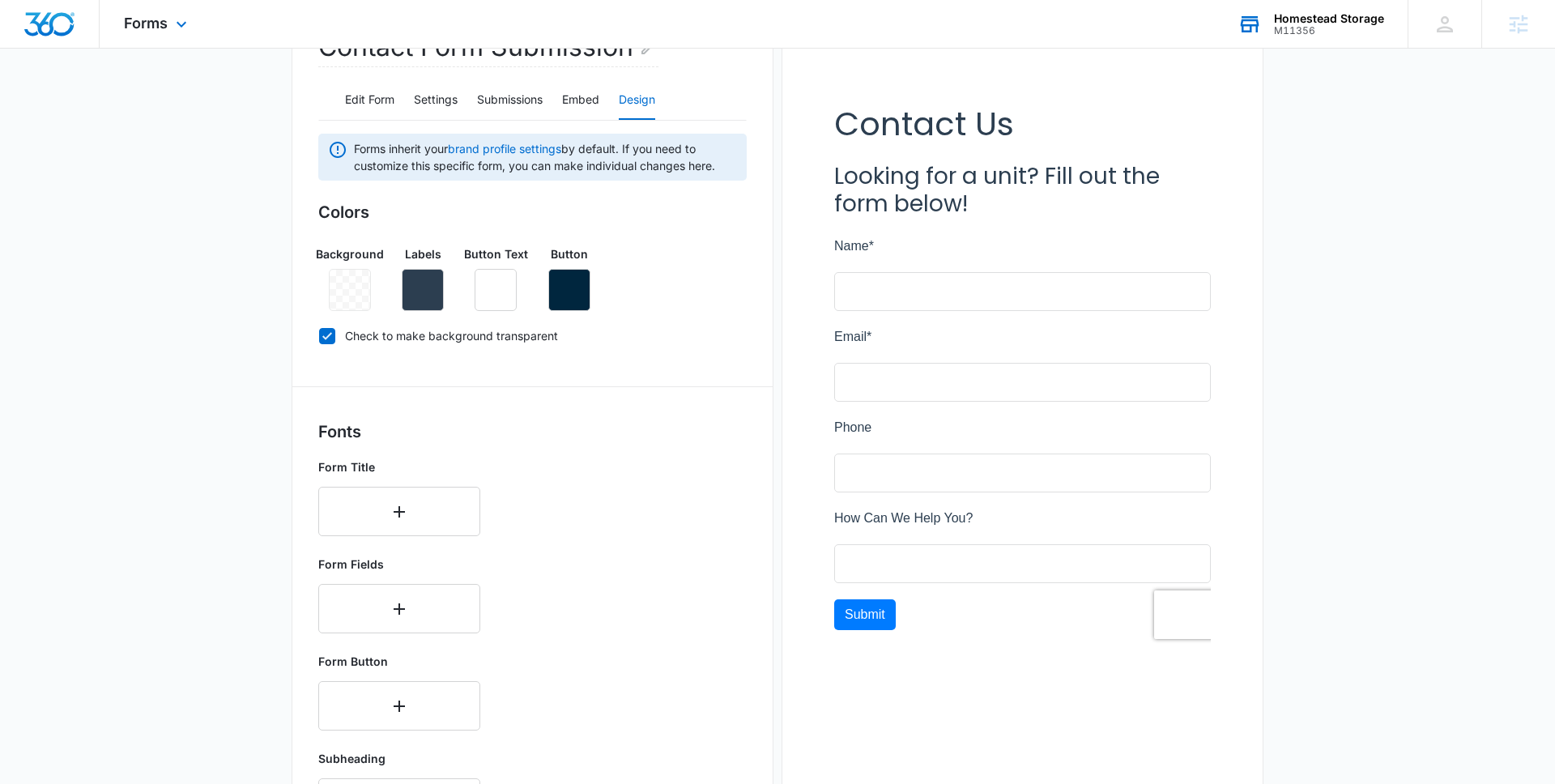
scroll to position [298, 0]
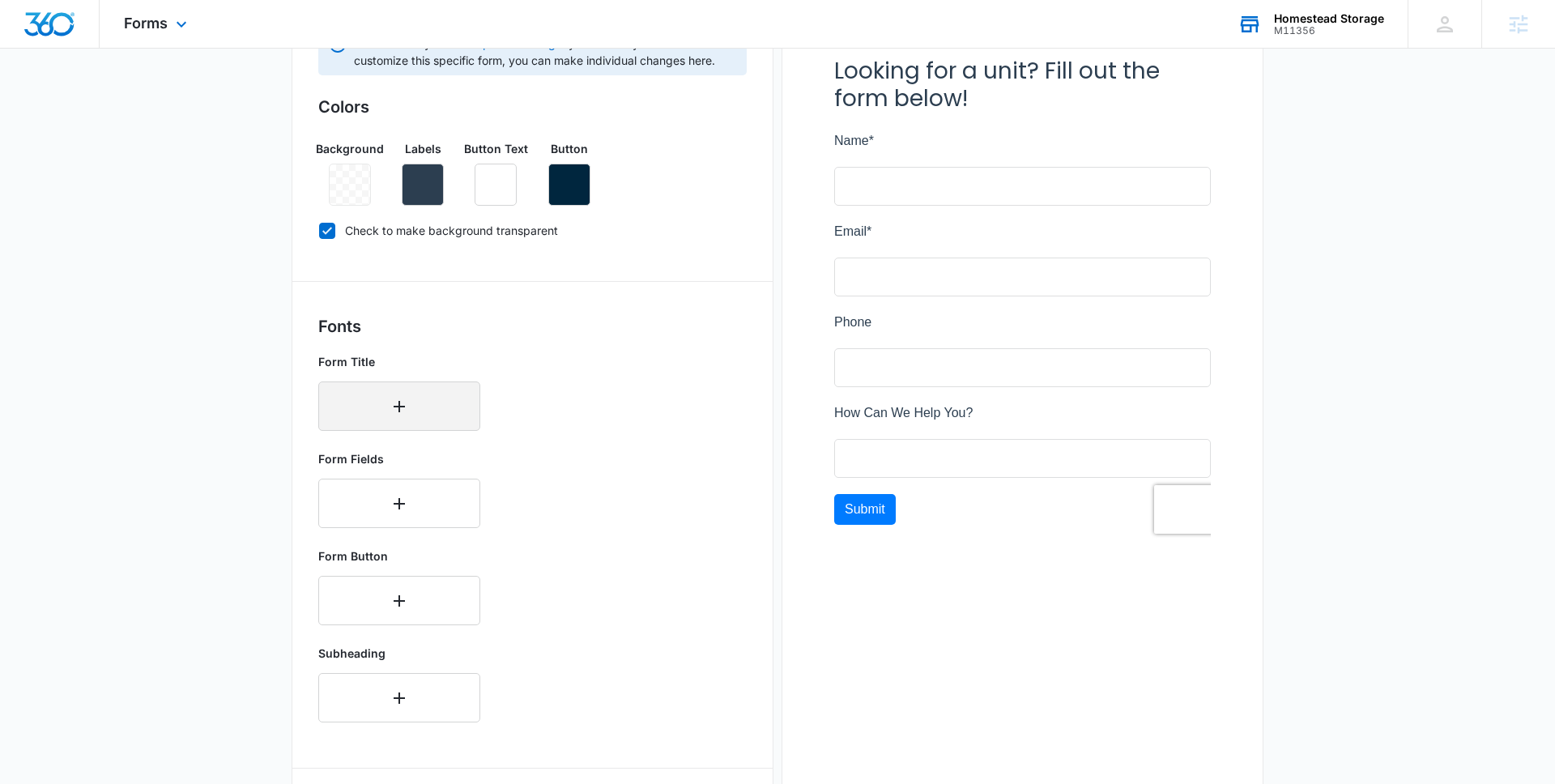
click at [412, 416] on button "button" at bounding box center [399, 406] width 162 height 49
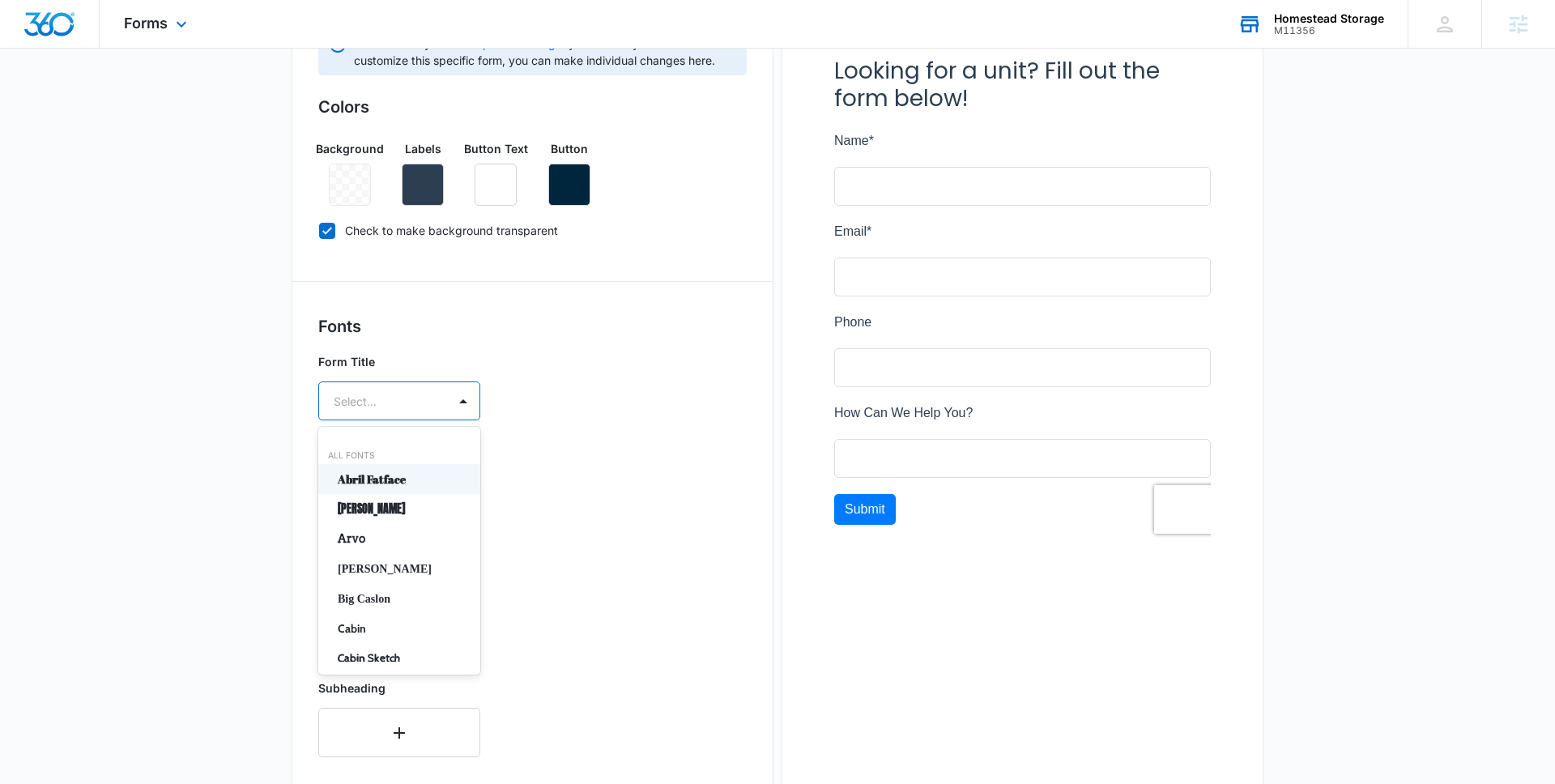
click at [411, 409] on div at bounding box center [380, 401] width 92 height 21
click at [373, 514] on p "[PERSON_NAME]" at bounding box center [398, 509] width 120 height 17
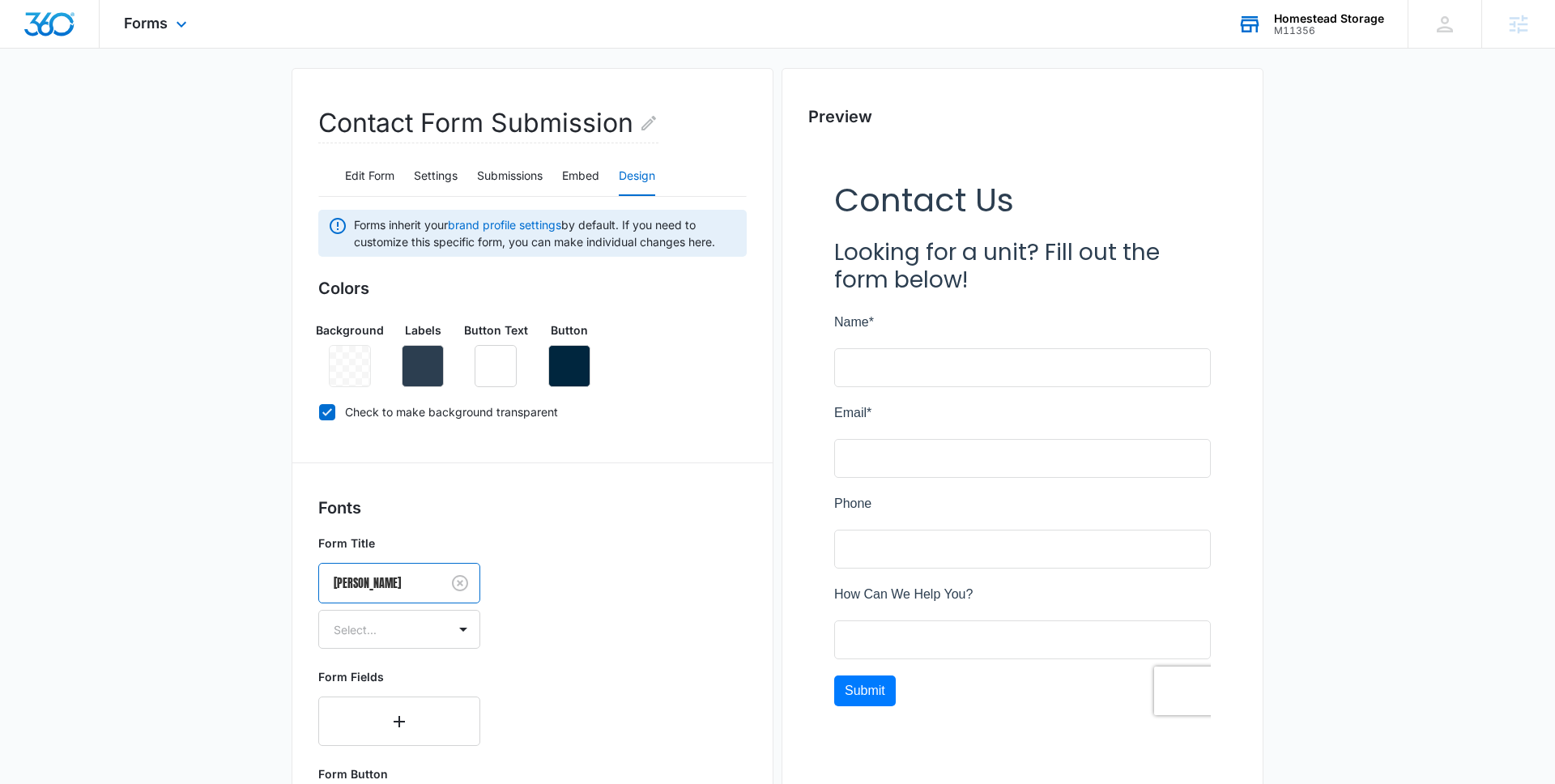
scroll to position [119, 0]
click at [439, 626] on div "Select..." at bounding box center [382, 628] width 128 height 36
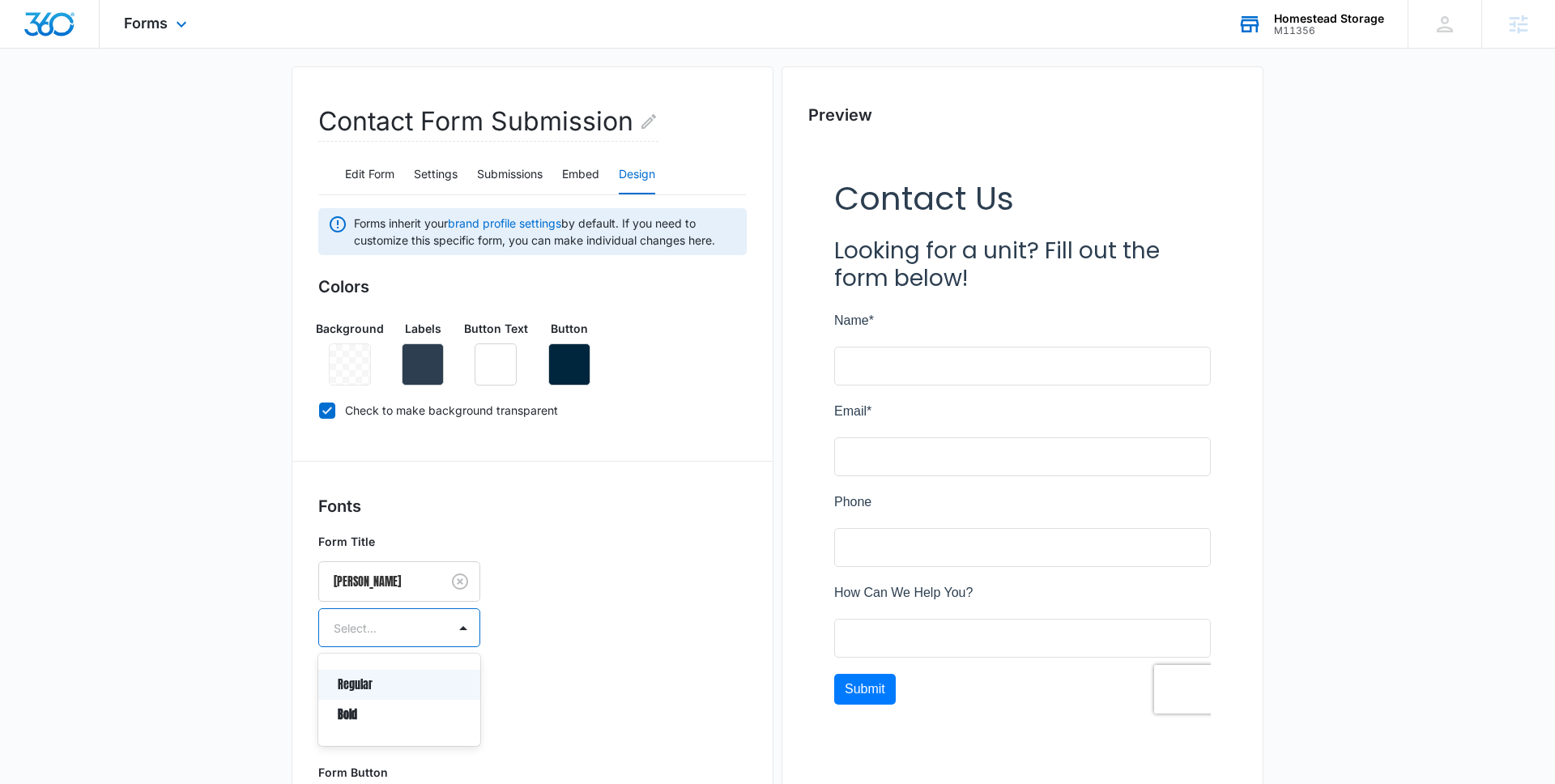
click at [356, 687] on p "Regular" at bounding box center [398, 684] width 120 height 17
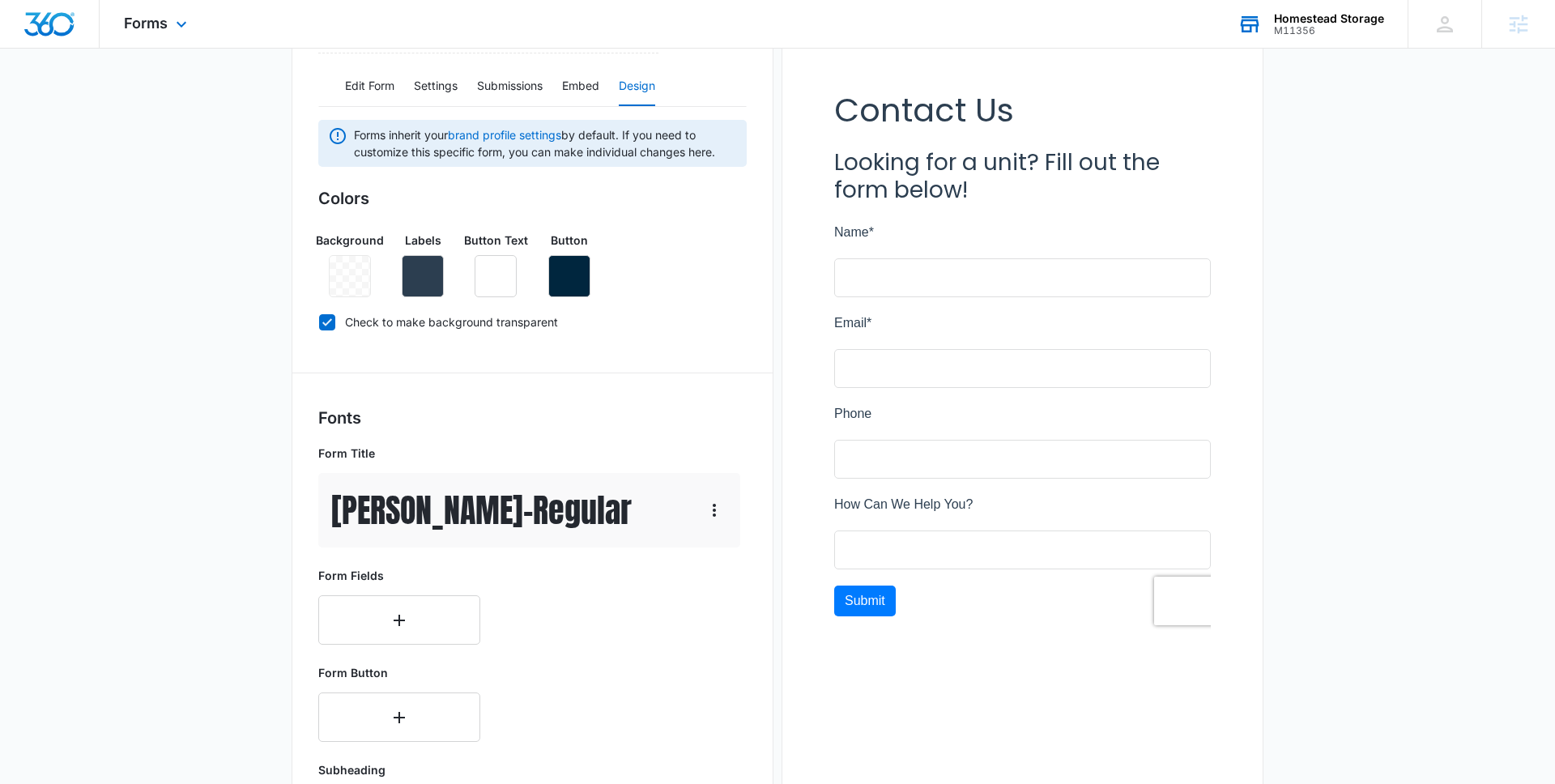
scroll to position [208, 0]
click at [392, 613] on icon "button" at bounding box center [399, 618] width 20 height 20
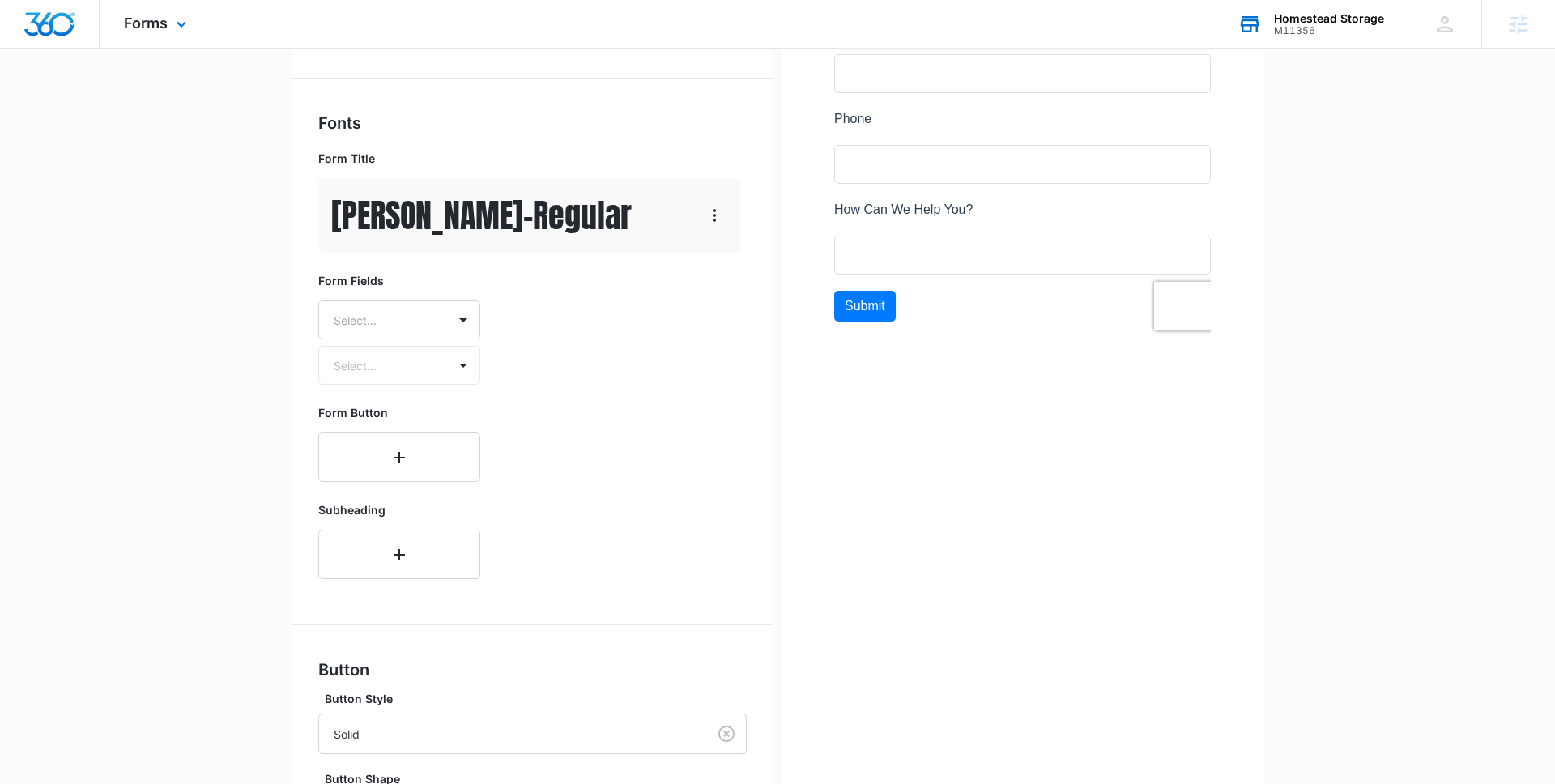
scroll to position [555, 0]
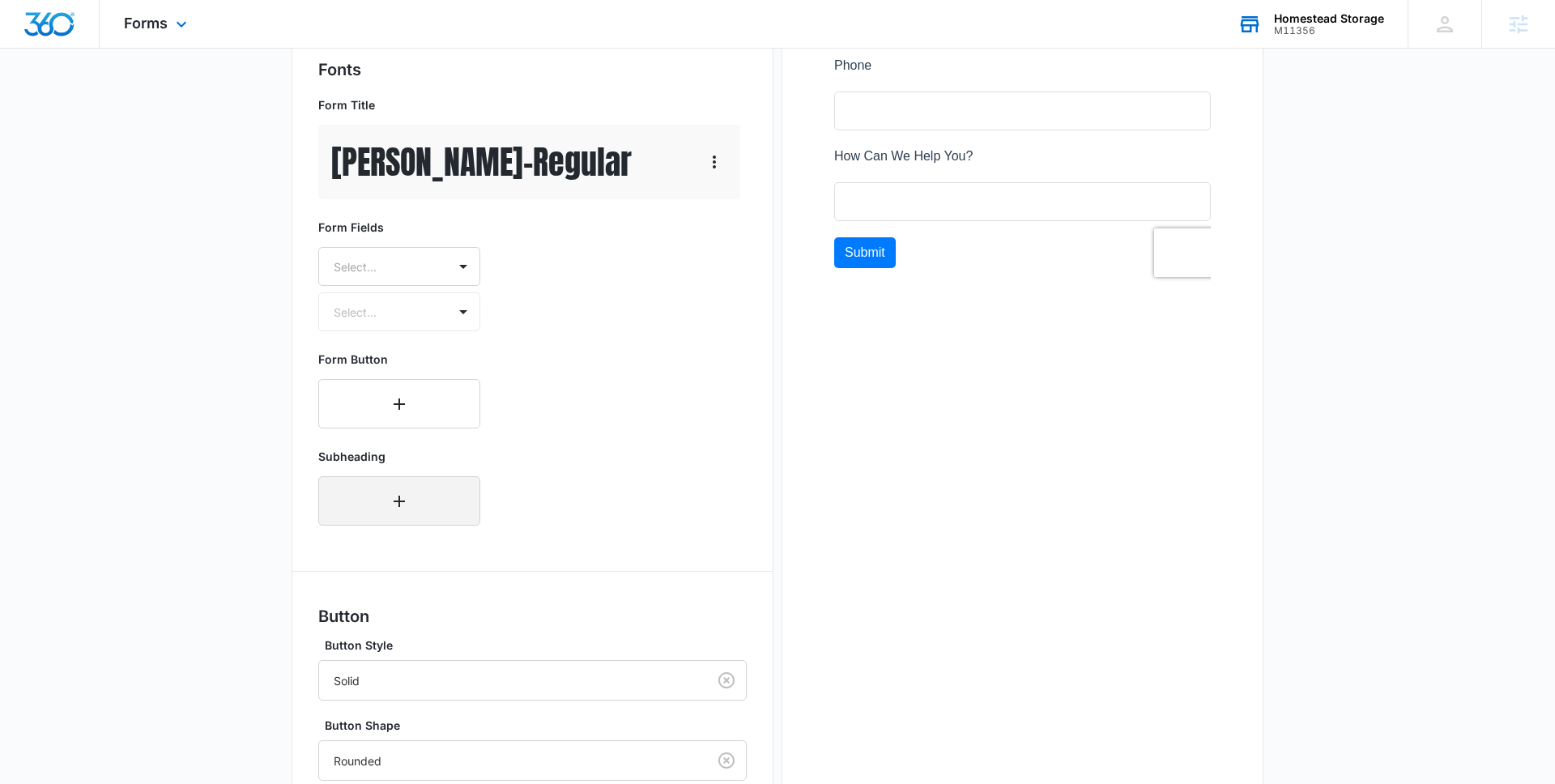
click at [408, 496] on icon "button" at bounding box center [399, 502] width 20 height 20
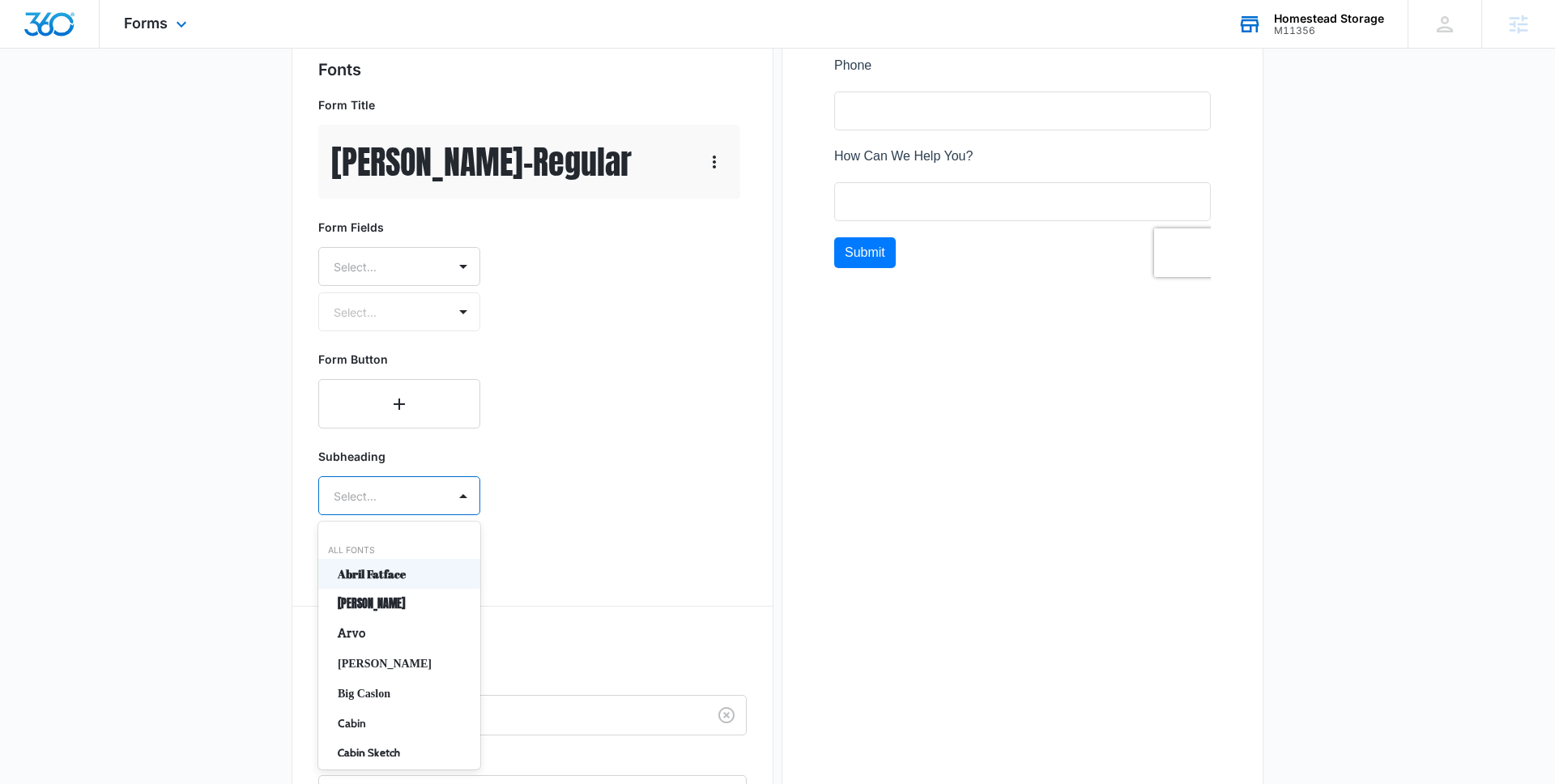
click at [382, 509] on div "Select..." at bounding box center [382, 496] width 128 height 36
click at [385, 616] on p "Montserrat" at bounding box center [398, 624] width 120 height 17
click at [404, 546] on div at bounding box center [380, 543] width 92 height 21
click at [381, 623] on p "Bold" at bounding box center [398, 629] width 120 height 17
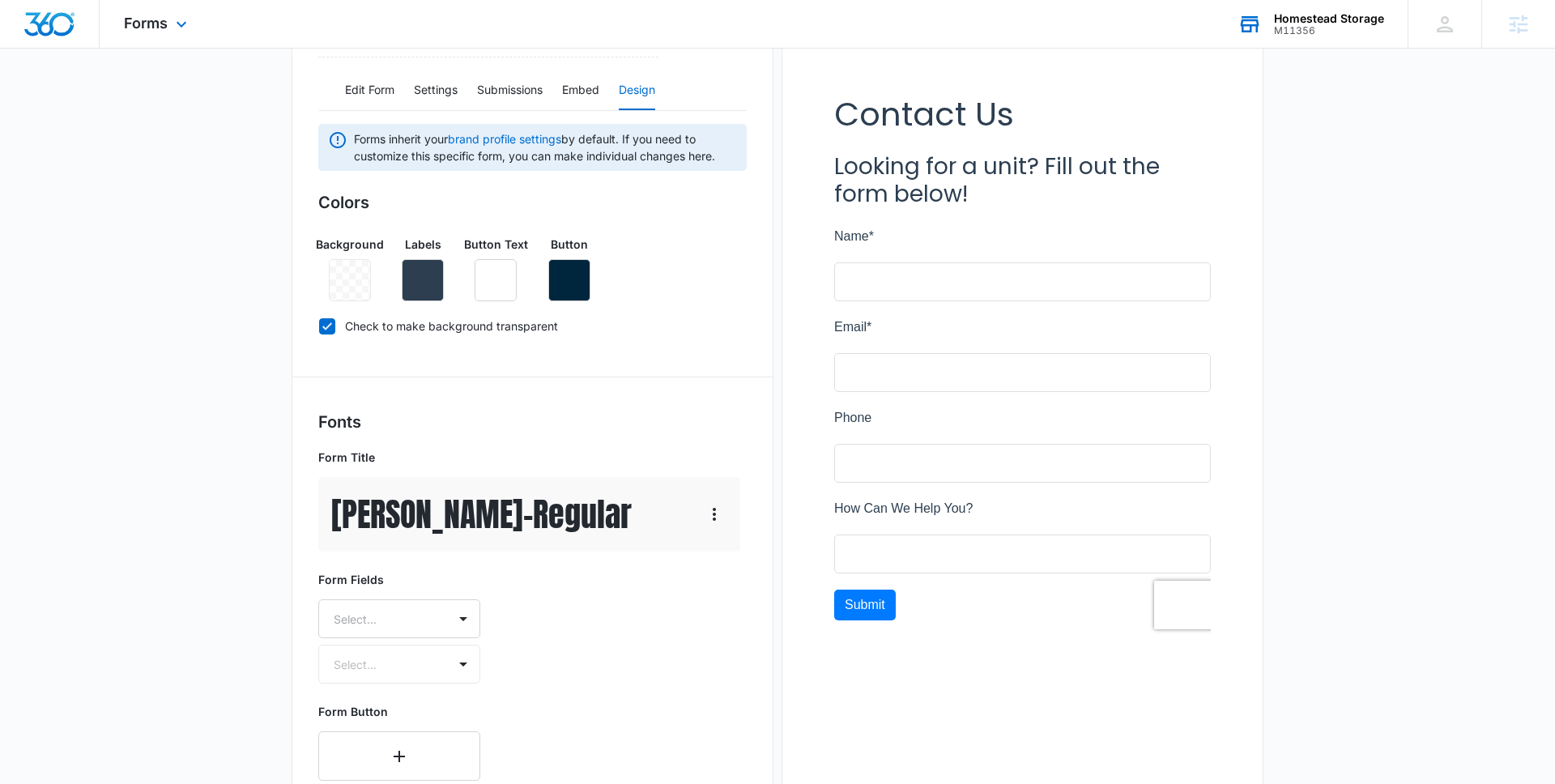
scroll to position [230, 0]
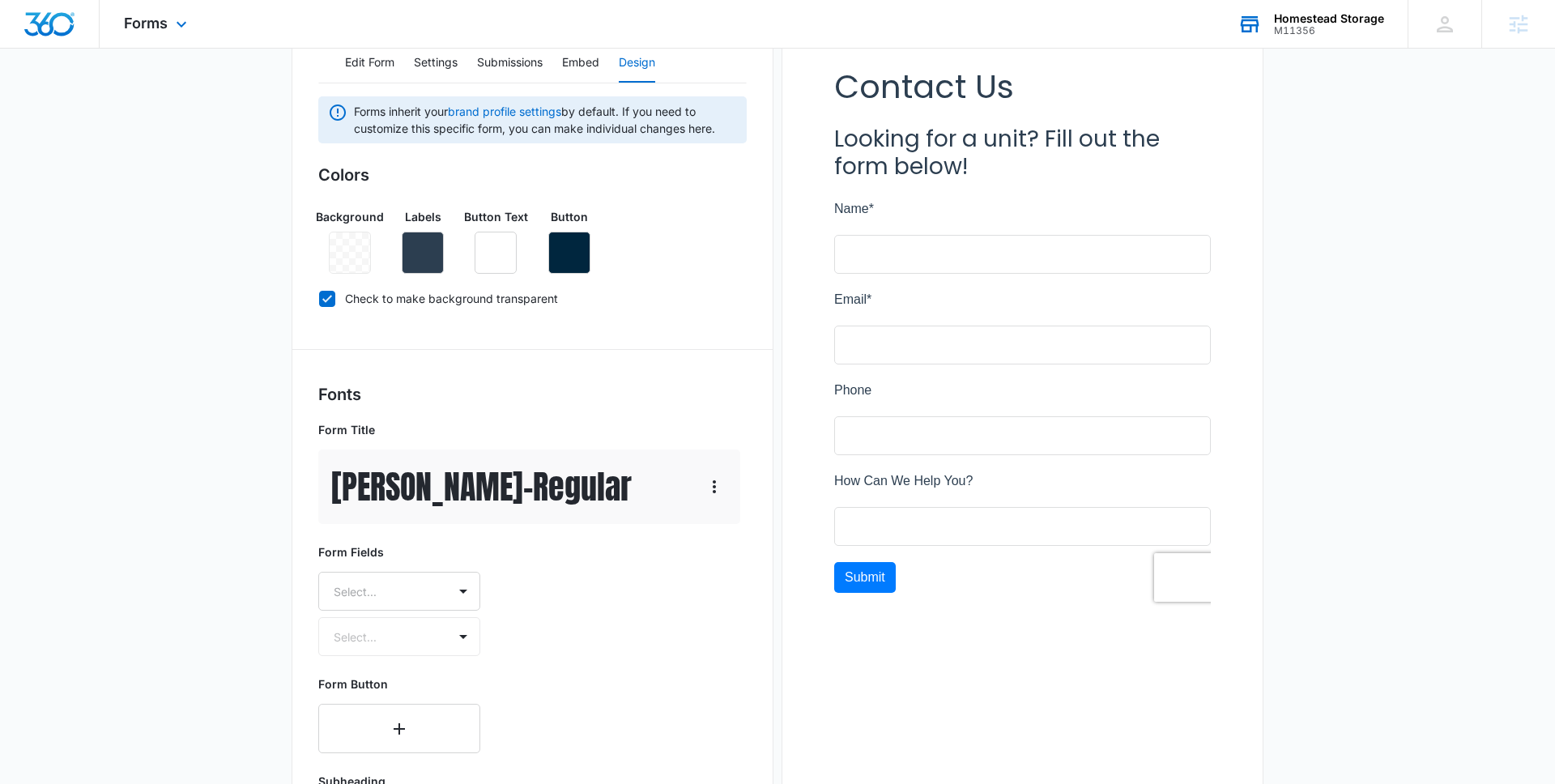
click at [492, 487] on p "Anton - Regular" at bounding box center [481, 486] width 301 height 49
click at [717, 487] on icon "button" at bounding box center [714, 487] width 20 height 20
click at [732, 528] on div "Edit" at bounding box center [738, 532] width 34 height 12
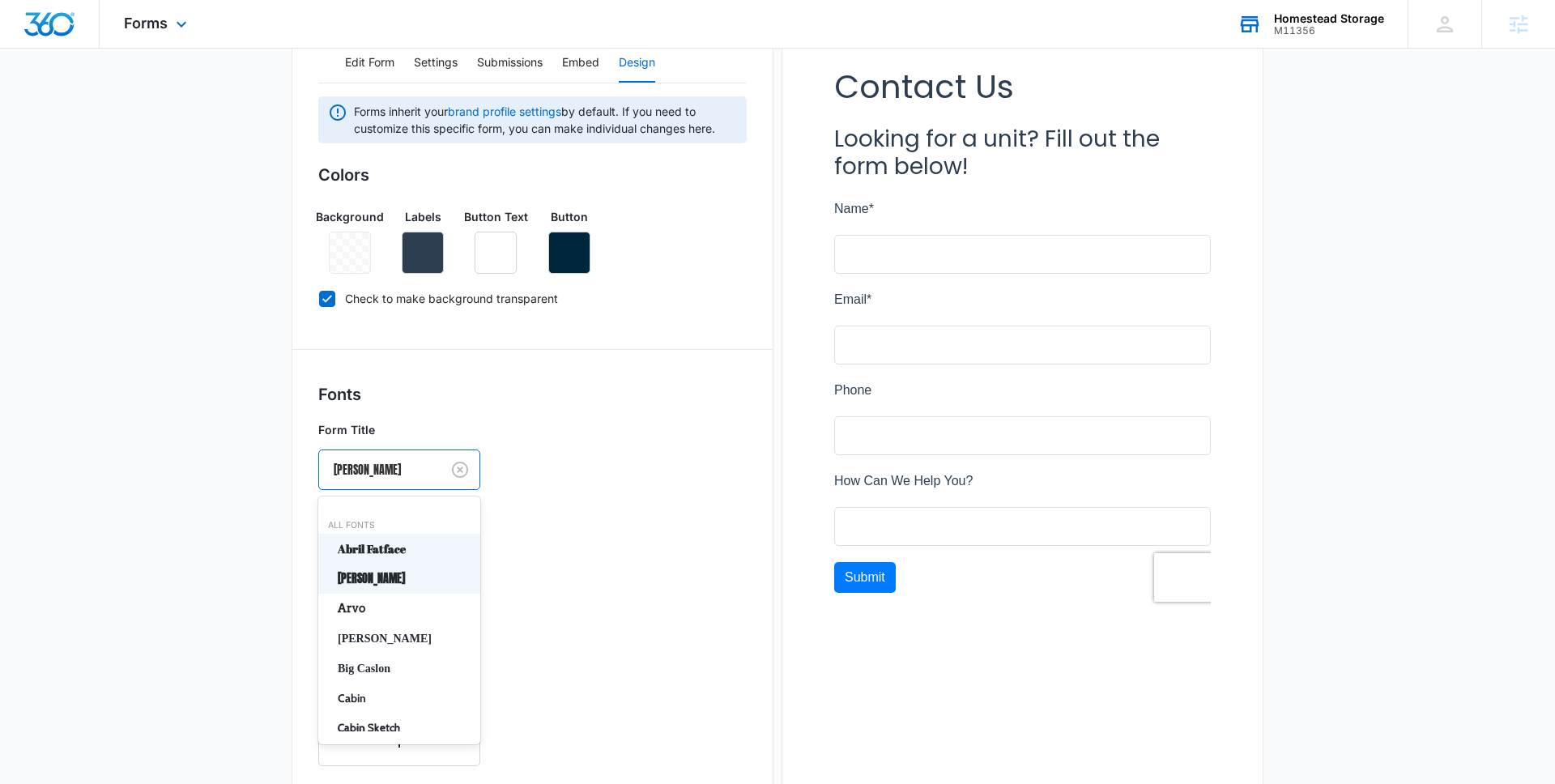
click at [409, 475] on div at bounding box center [376, 469] width 86 height 21
click at [378, 629] on p "Big Caslon" at bounding box center [398, 632] width 120 height 17
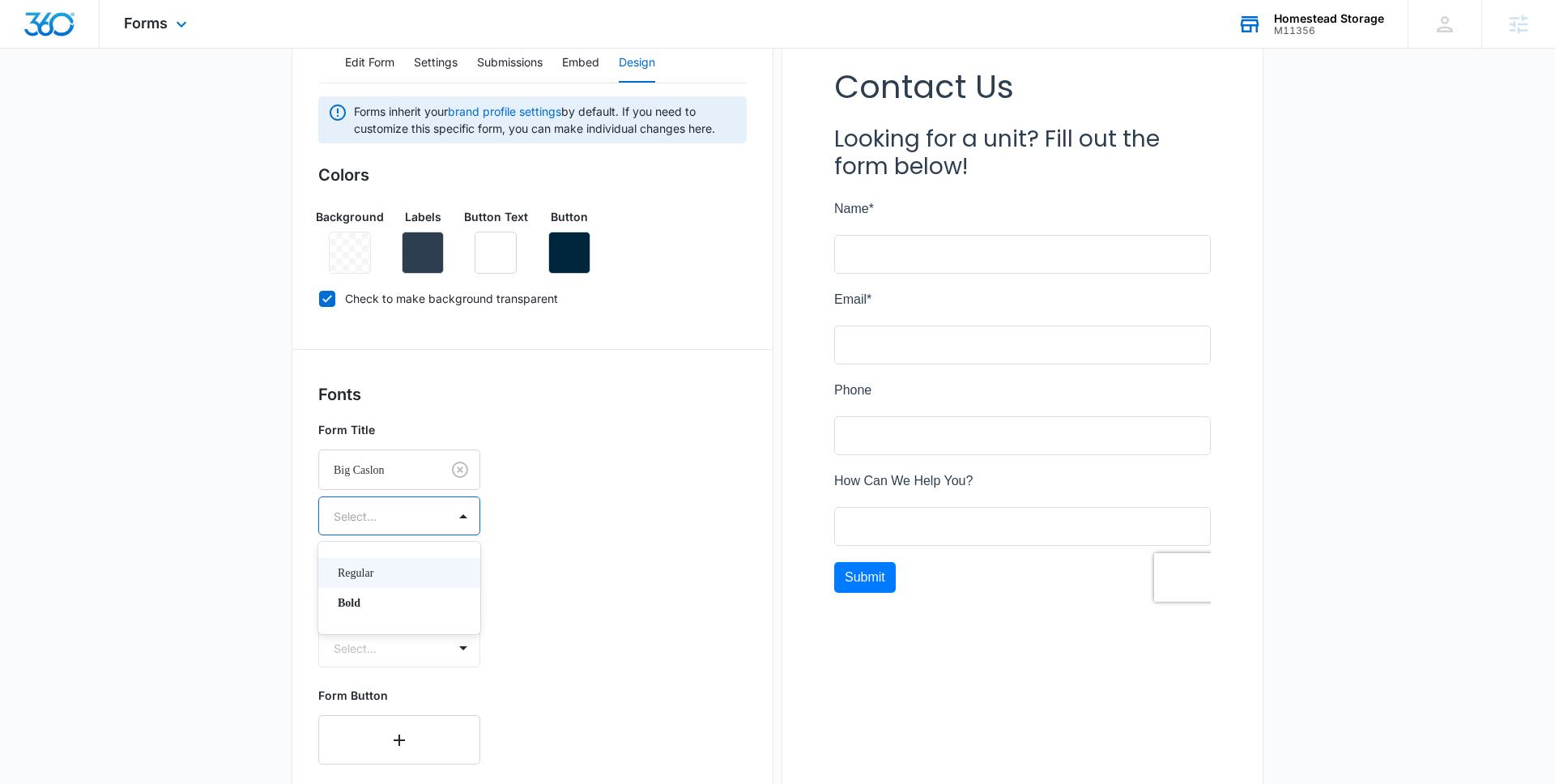
click at [427, 519] on div "Select..." at bounding box center [382, 516] width 128 height 36
click at [360, 600] on p "Bold" at bounding box center [398, 603] width 120 height 17
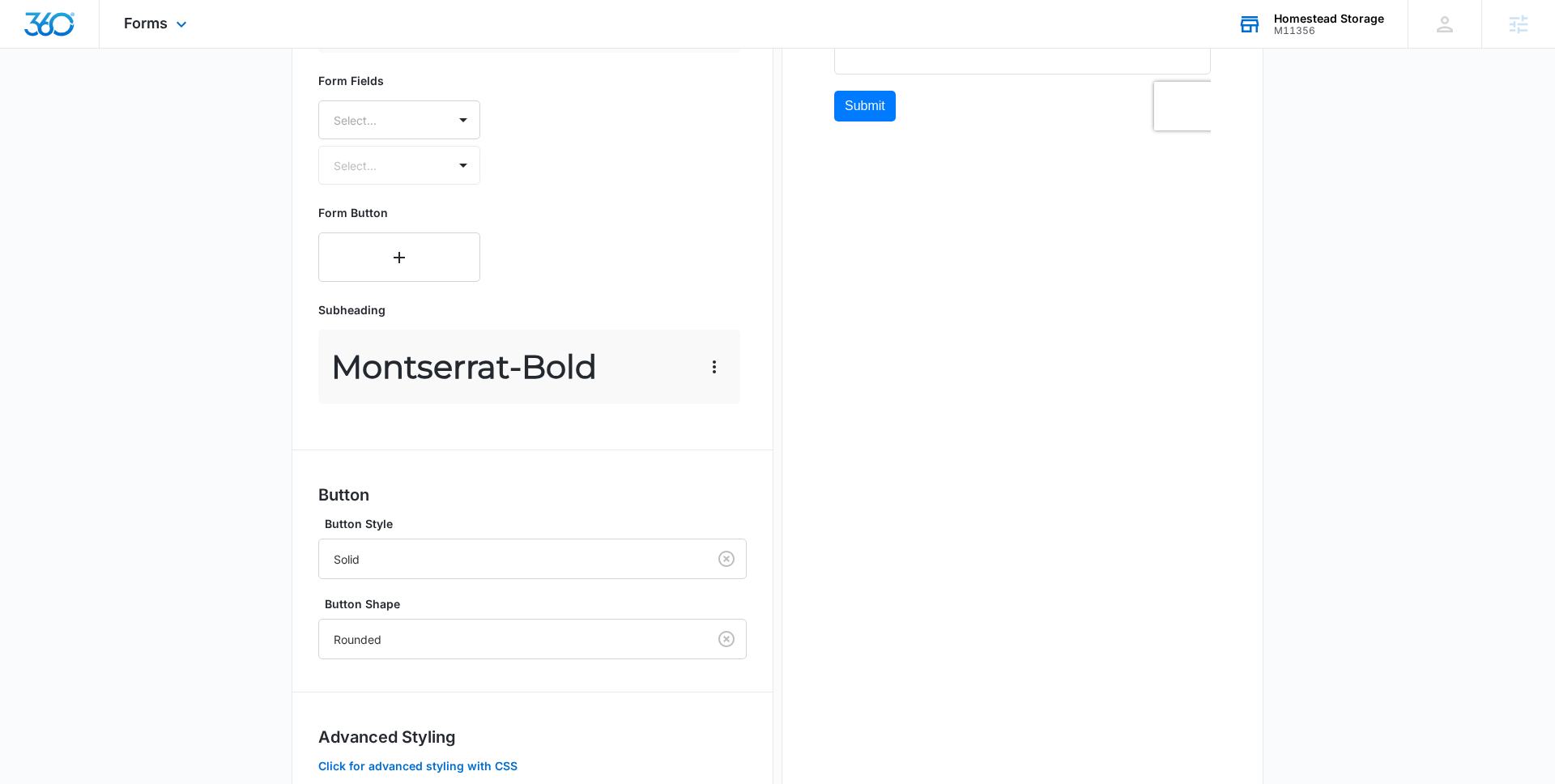
scroll to position [809, 0]
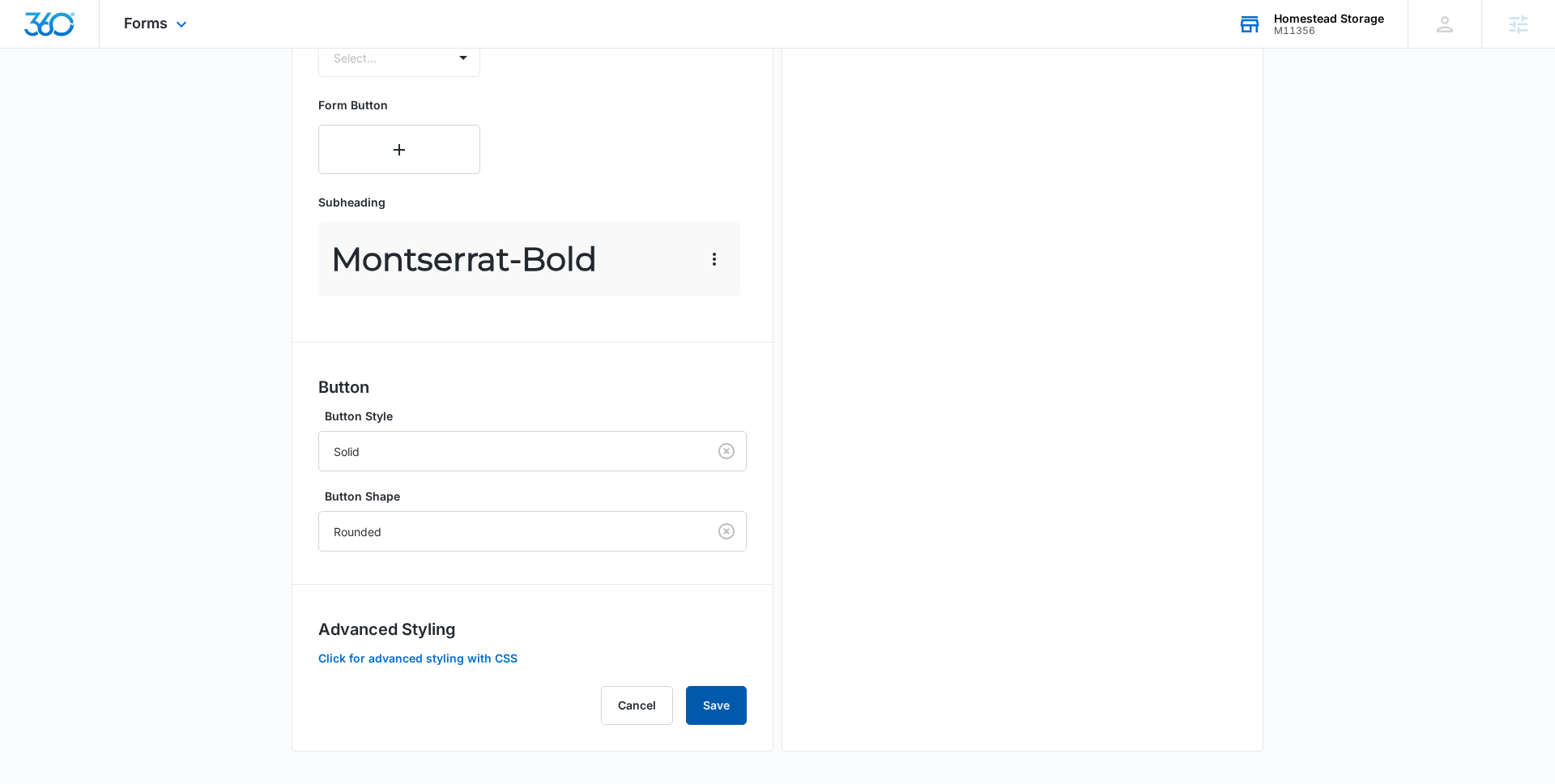
click at [725, 709] on button "Save" at bounding box center [717, 705] width 61 height 39
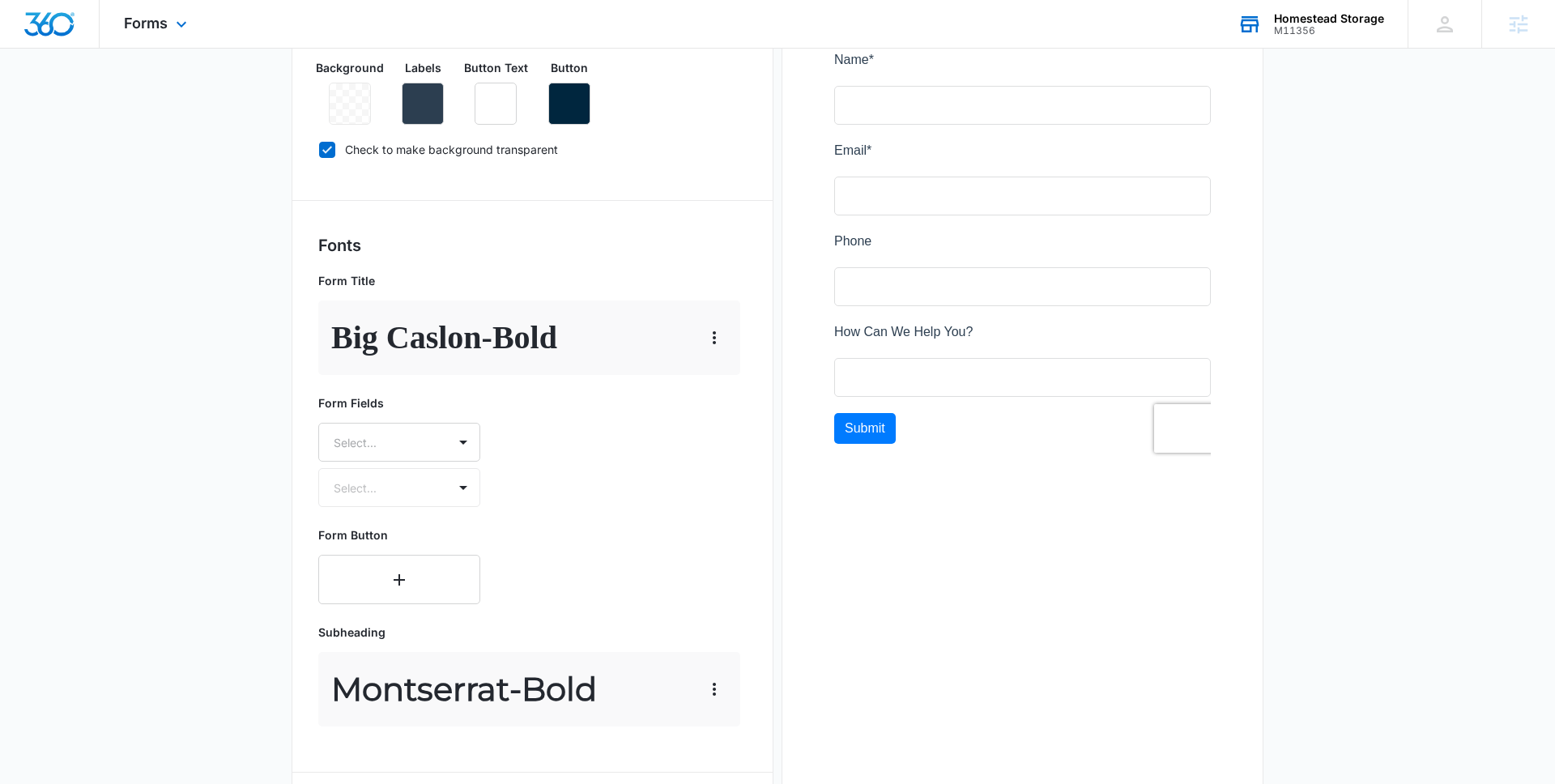
scroll to position [0, 0]
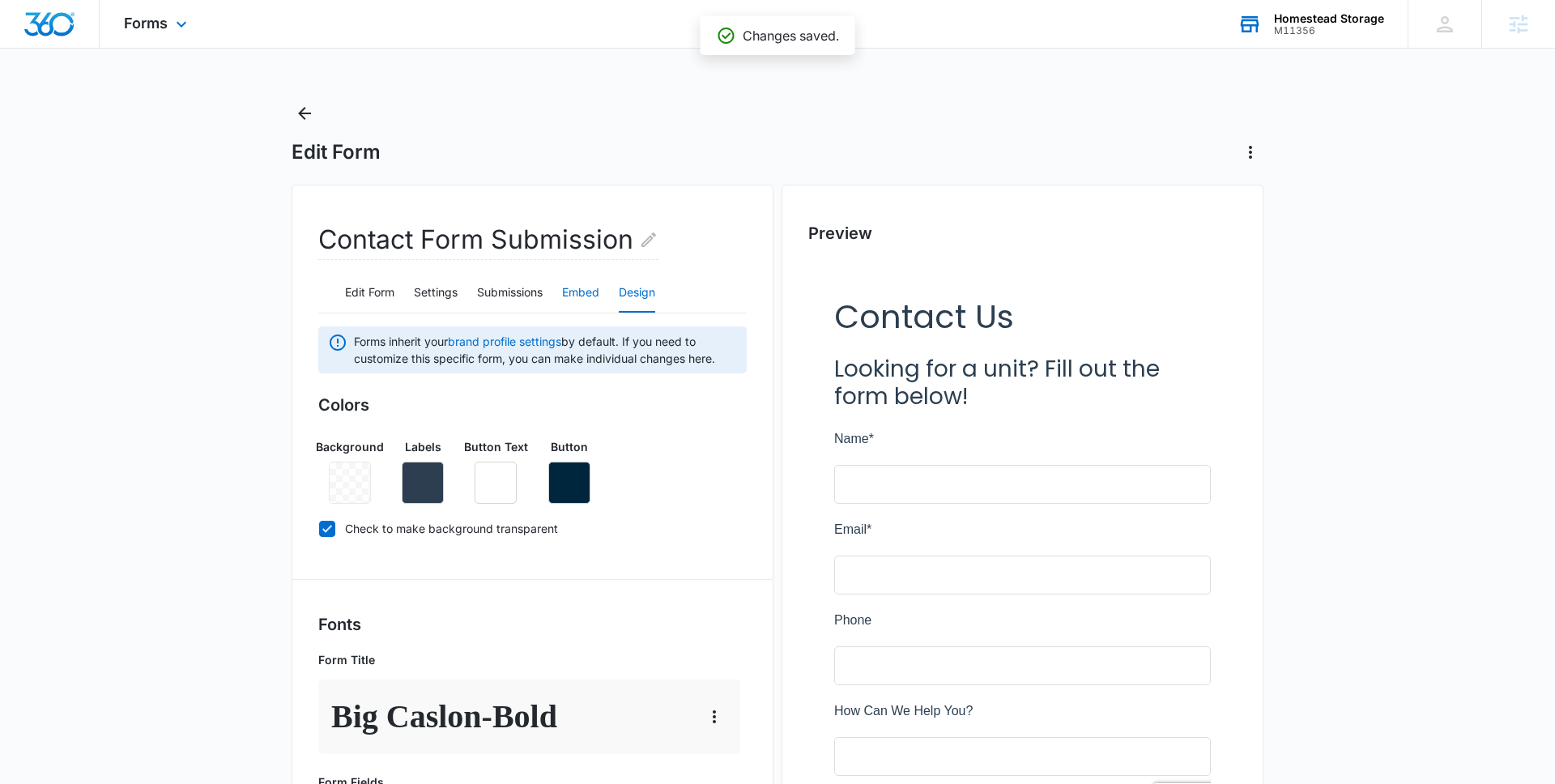
click at [573, 292] on button "Embed" at bounding box center [580, 292] width 37 height 39
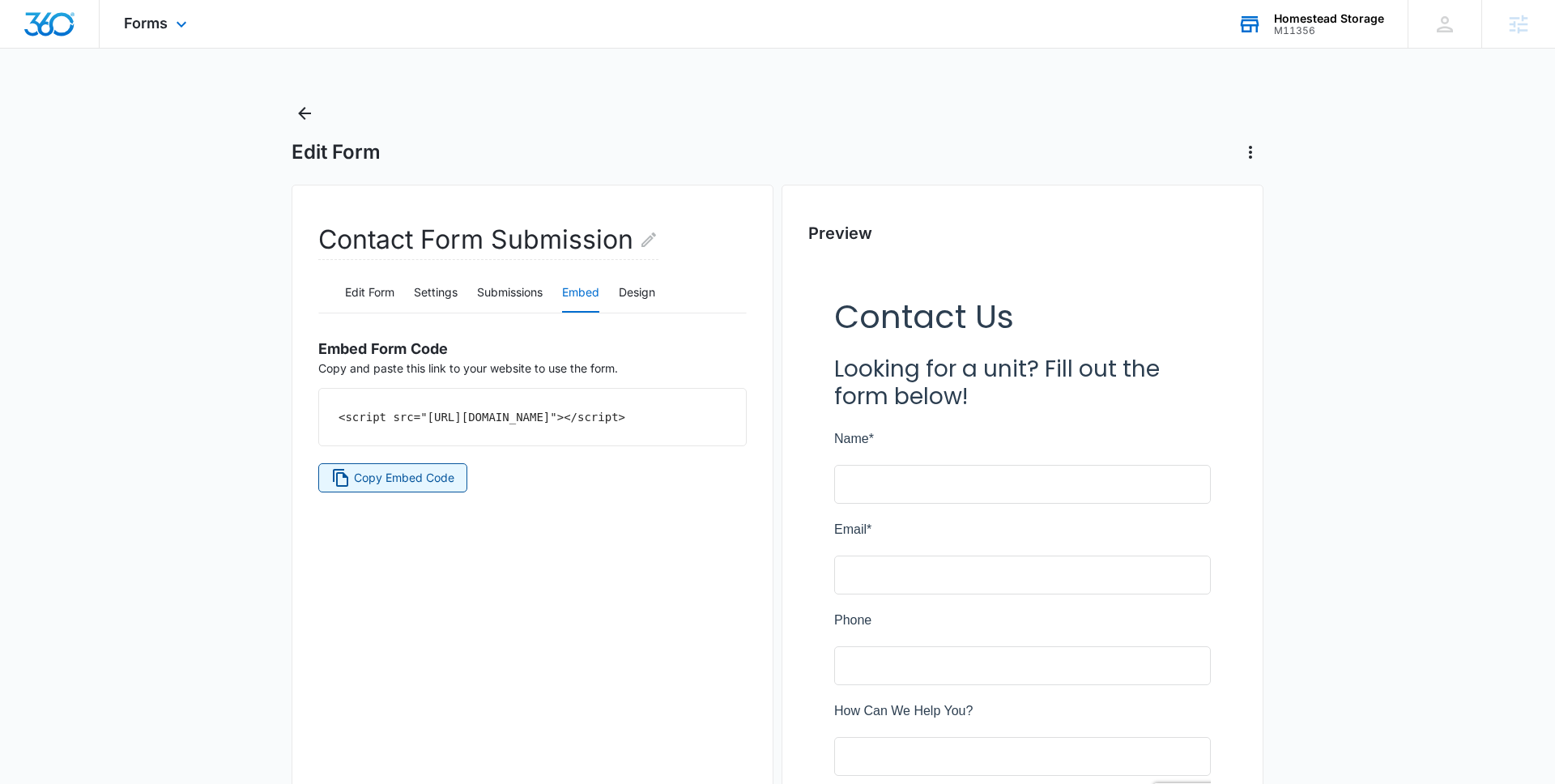
click at [424, 487] on span "Copy Embed Code" at bounding box center [404, 478] width 100 height 18
click at [640, 297] on button "Design" at bounding box center [637, 292] width 36 height 39
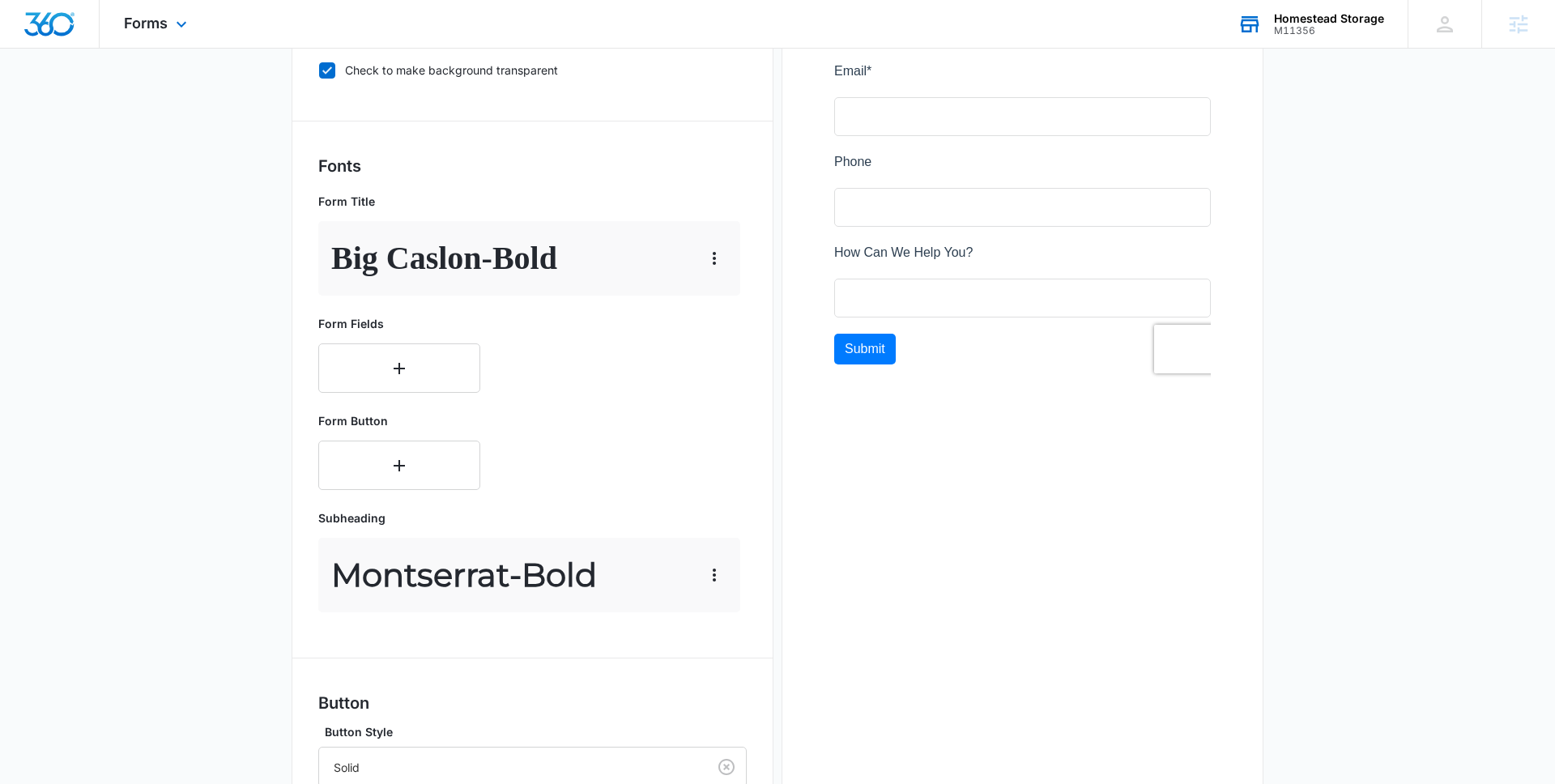
scroll to position [531, 0]
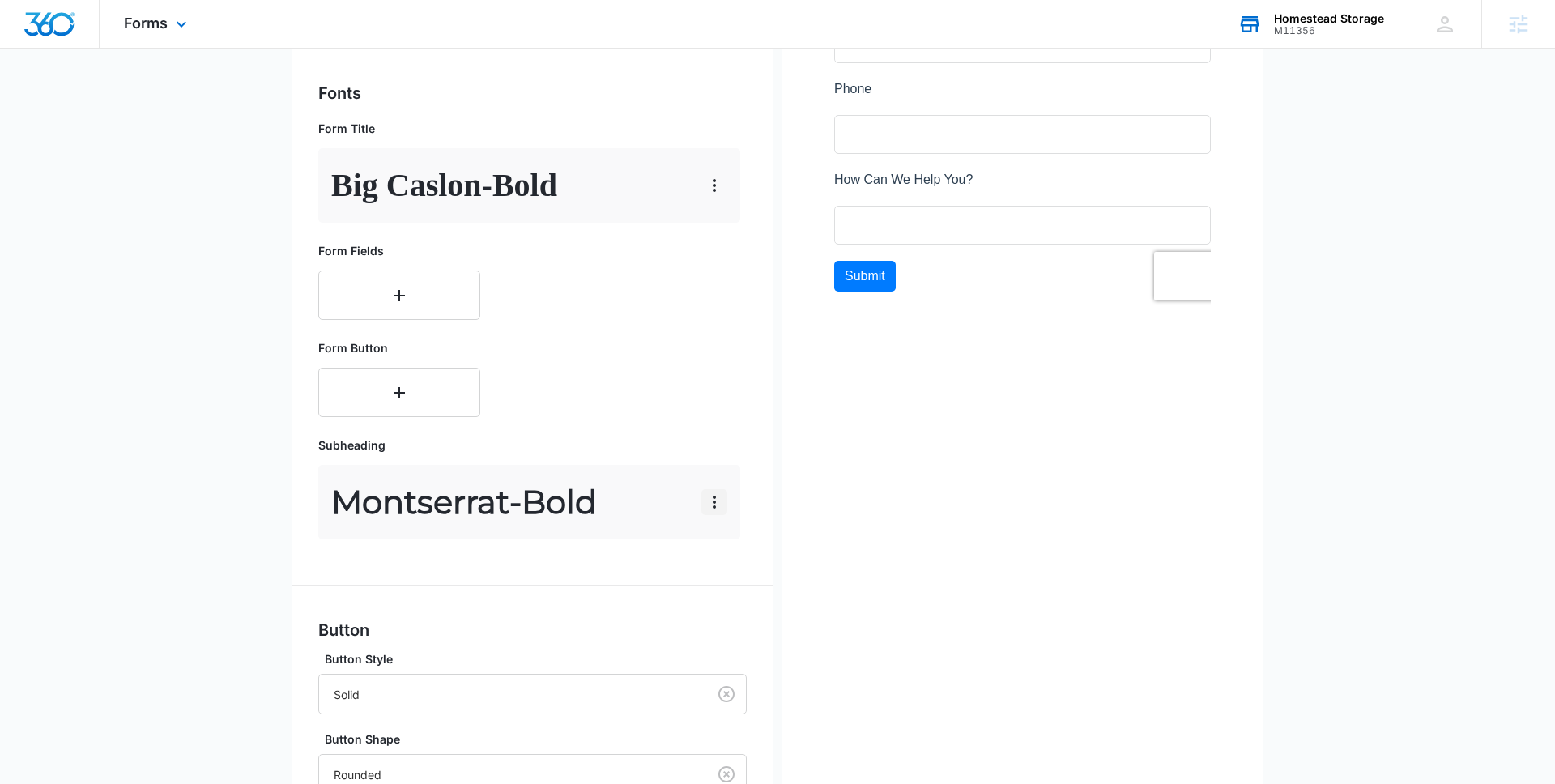
click at [721, 502] on icon "button" at bounding box center [714, 502] width 20 height 20
click at [726, 547] on div "Edit" at bounding box center [738, 548] width 34 height 12
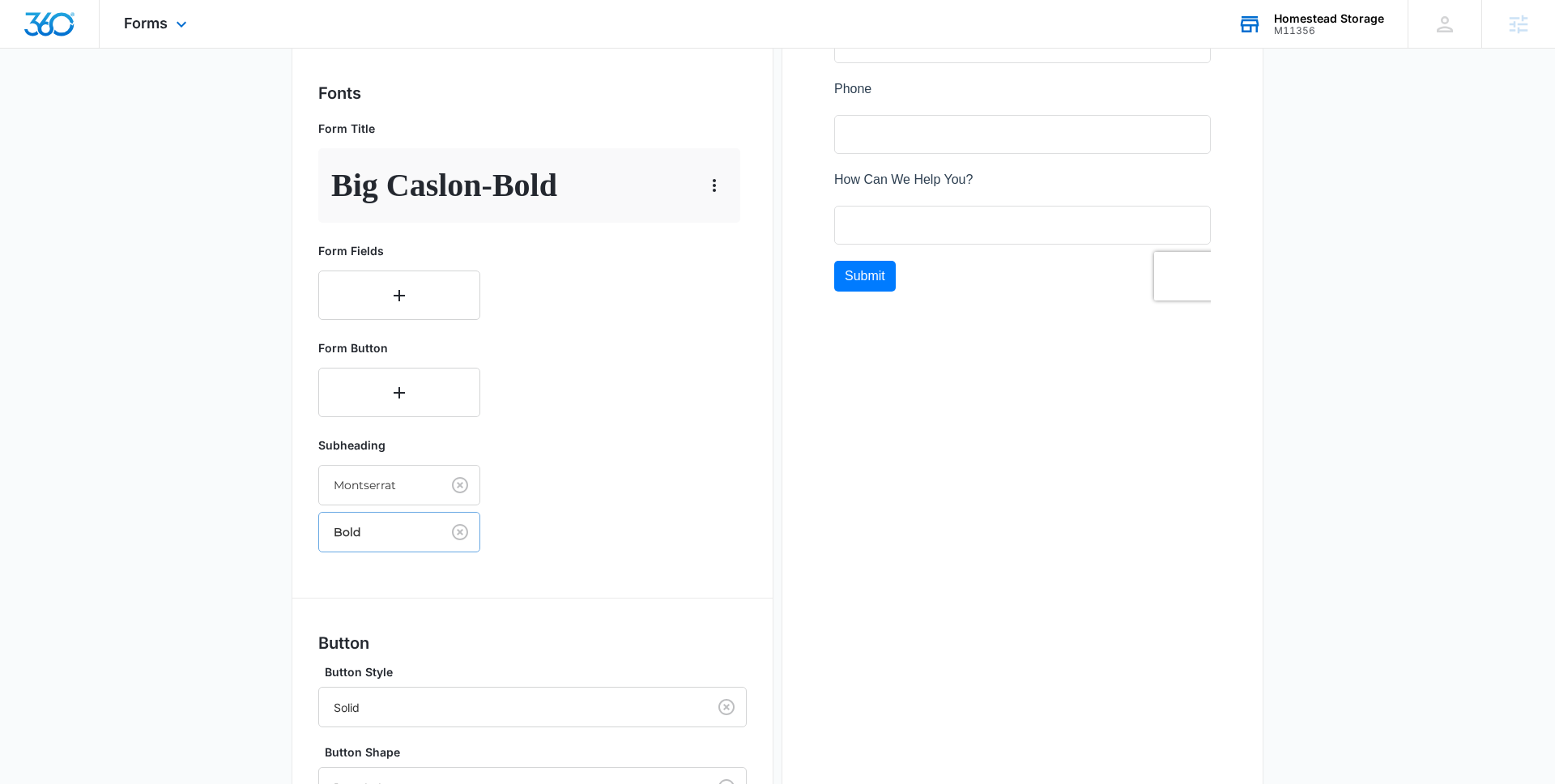
click at [408, 536] on div at bounding box center [376, 532] width 86 height 21
click at [386, 586] on p "Regular" at bounding box center [398, 590] width 120 height 17
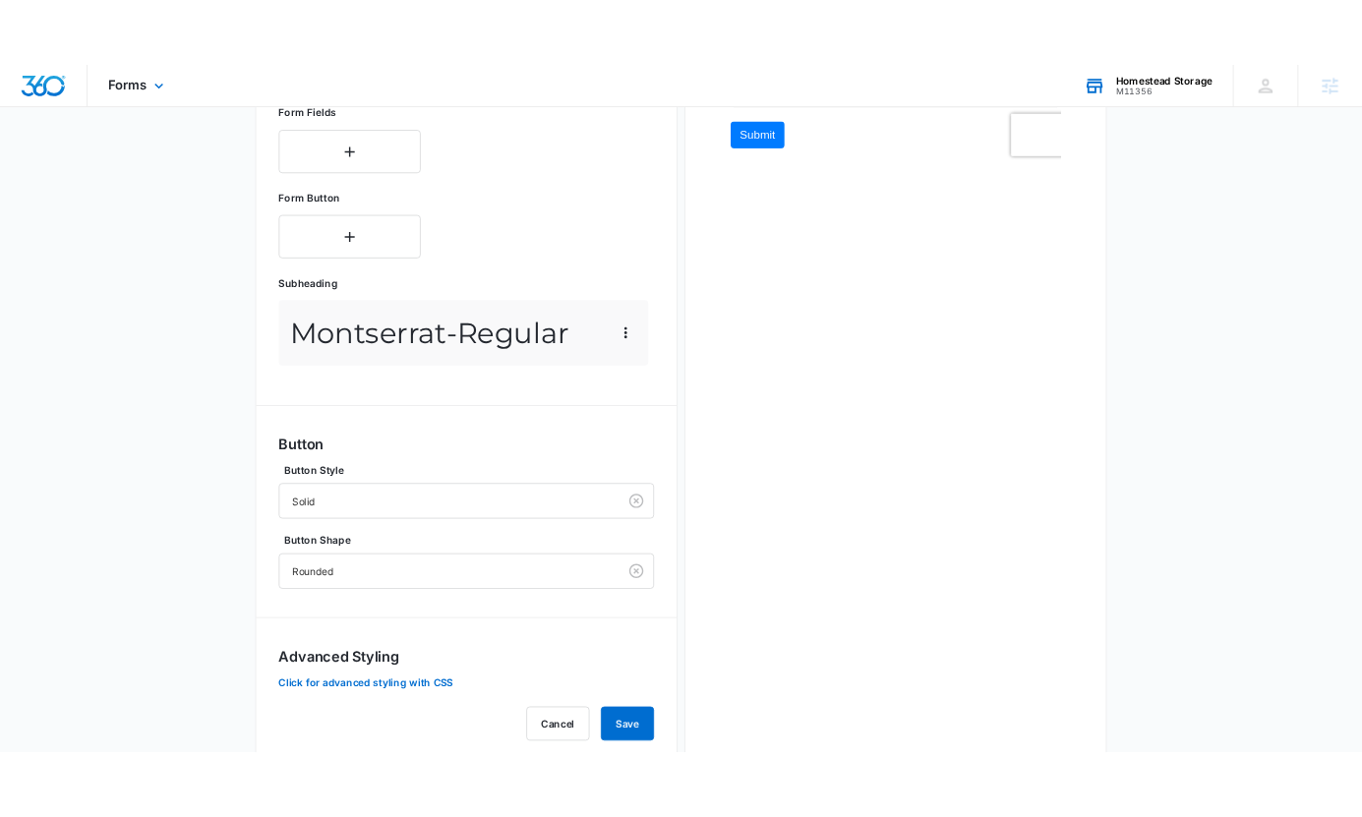
scroll to position [940, 0]
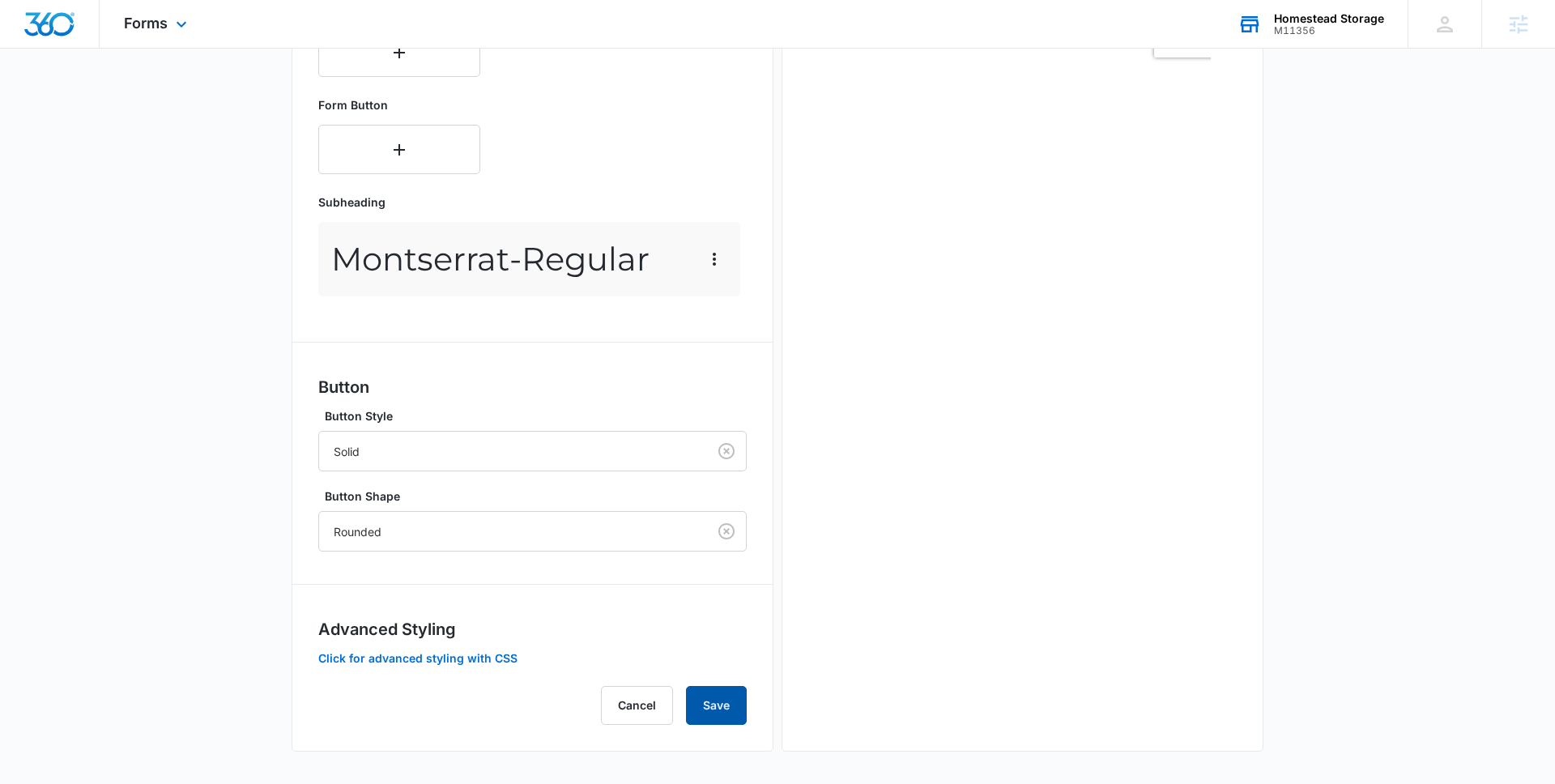
click at [730, 716] on button "Save" at bounding box center [717, 705] width 61 height 39
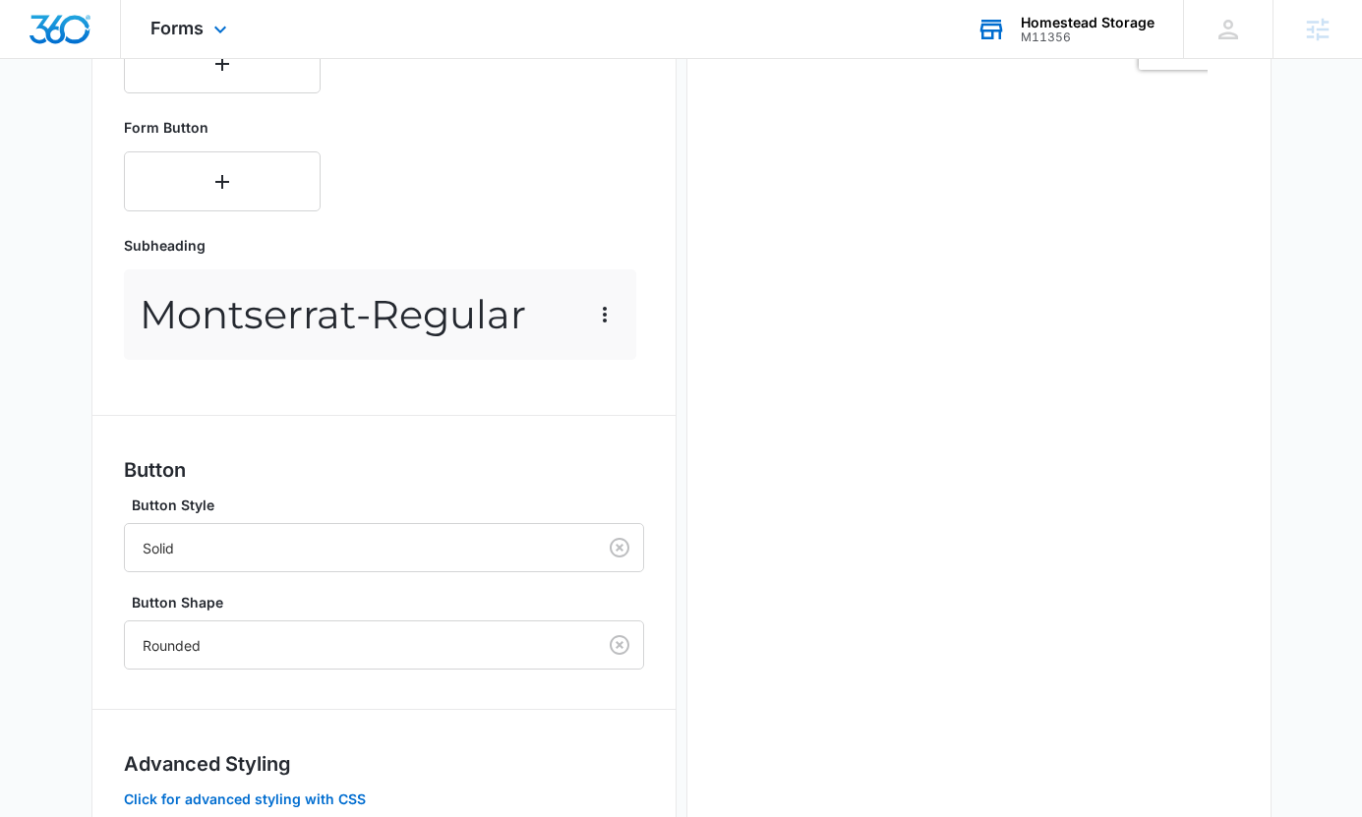
scroll to position [1097, 0]
